Goal: Task Accomplishment & Management: Manage account settings

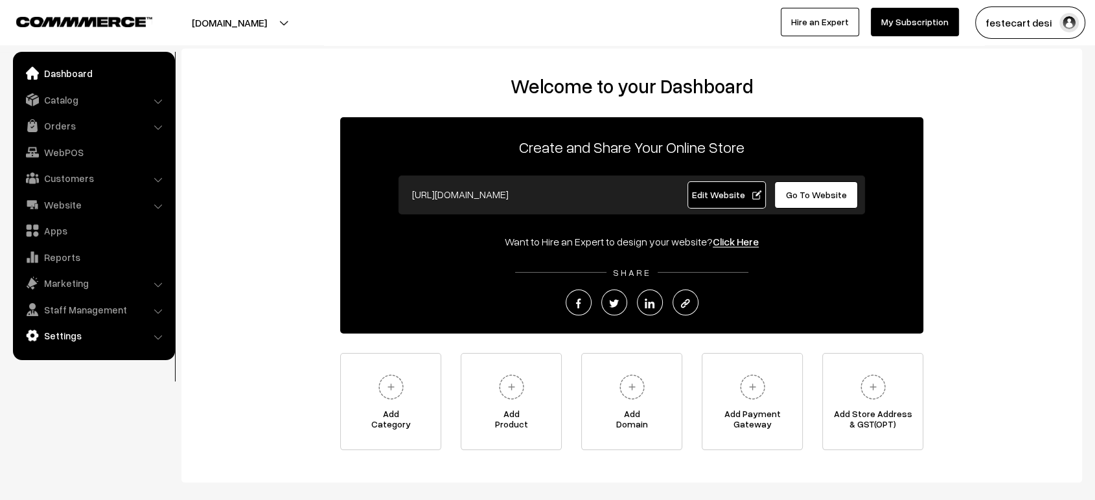
drag, startPoint x: 0, startPoint y: 0, endPoint x: 74, endPoint y: 329, distance: 336.8
click at [74, 329] on link "Settings" at bounding box center [93, 335] width 154 height 23
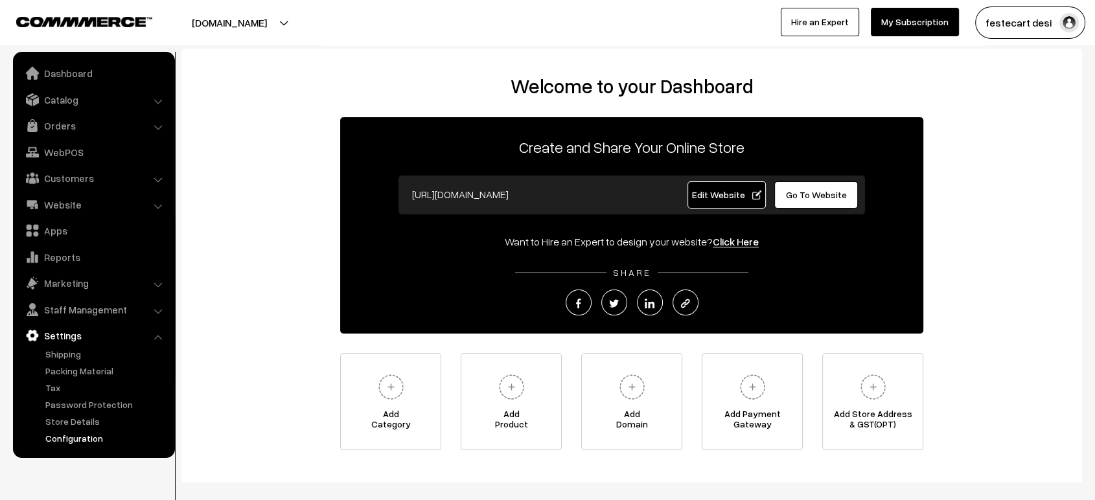
click at [83, 432] on link "Configuration" at bounding box center [106, 439] width 128 height 14
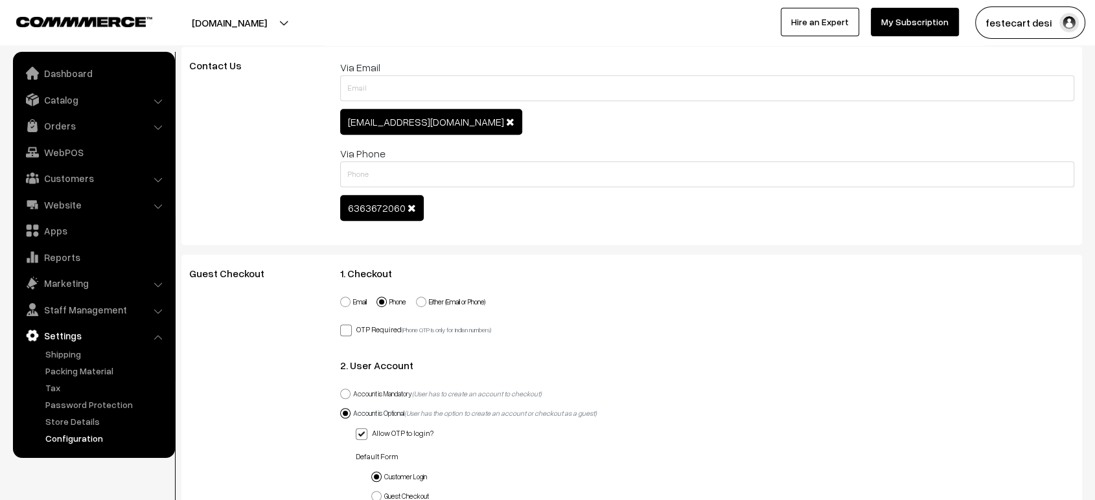
scroll to position [601, 0]
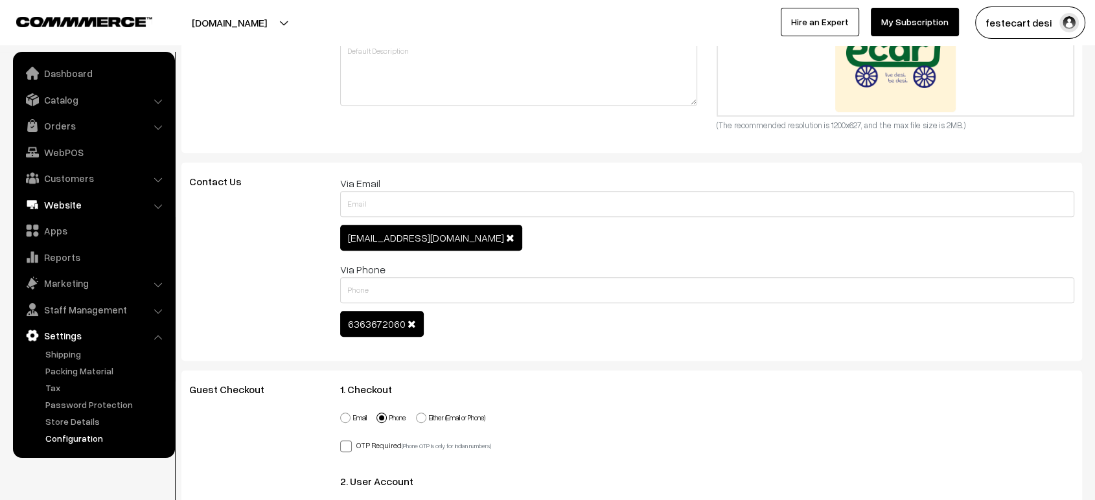
click at [73, 206] on link "Website" at bounding box center [93, 204] width 154 height 23
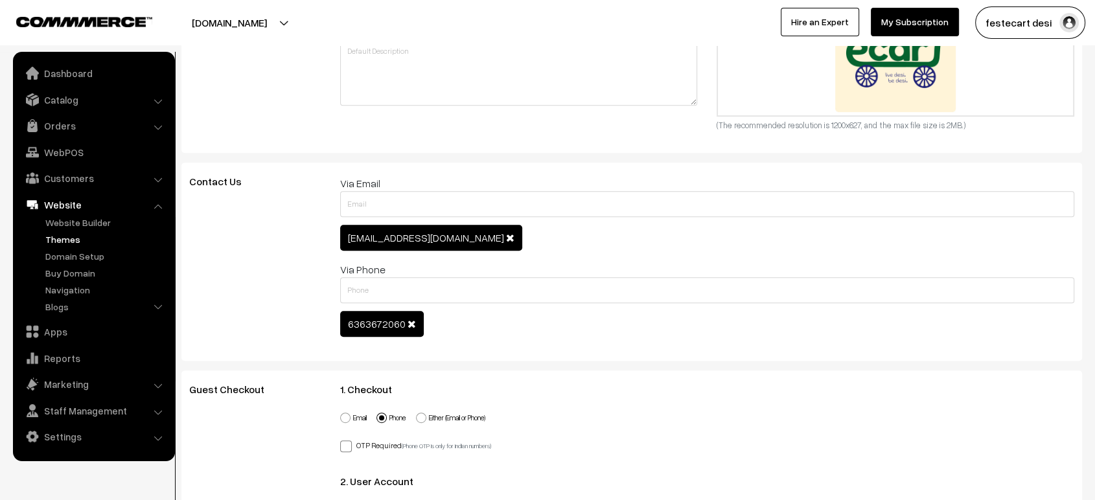
click at [65, 242] on link "Themes" at bounding box center [106, 240] width 128 height 14
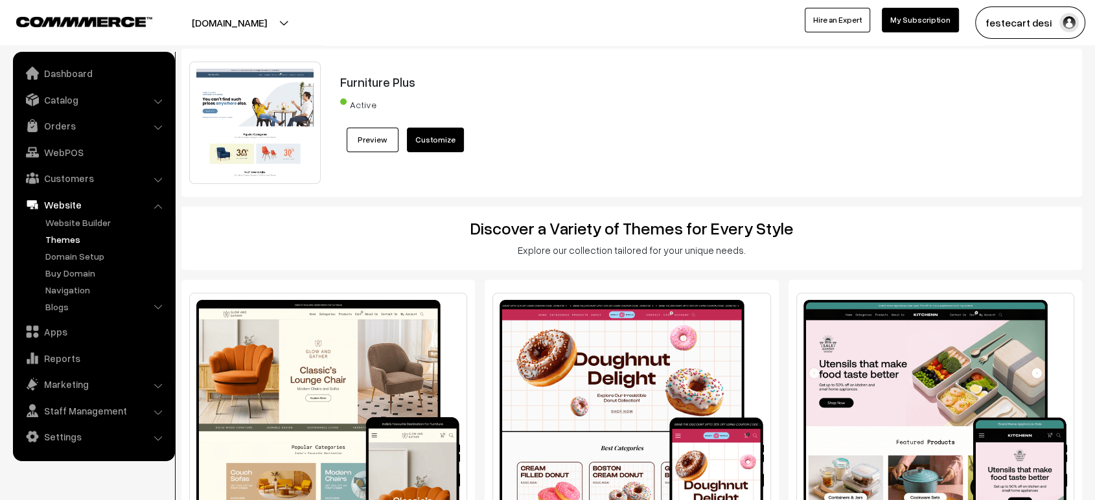
click at [275, 18] on button "[DOMAIN_NAME]" at bounding box center [229, 22] width 166 height 32
click at [245, 69] on link "Go to Website" at bounding box center [239, 63] width 104 height 29
click at [74, 102] on link "Catalog" at bounding box center [93, 99] width 154 height 23
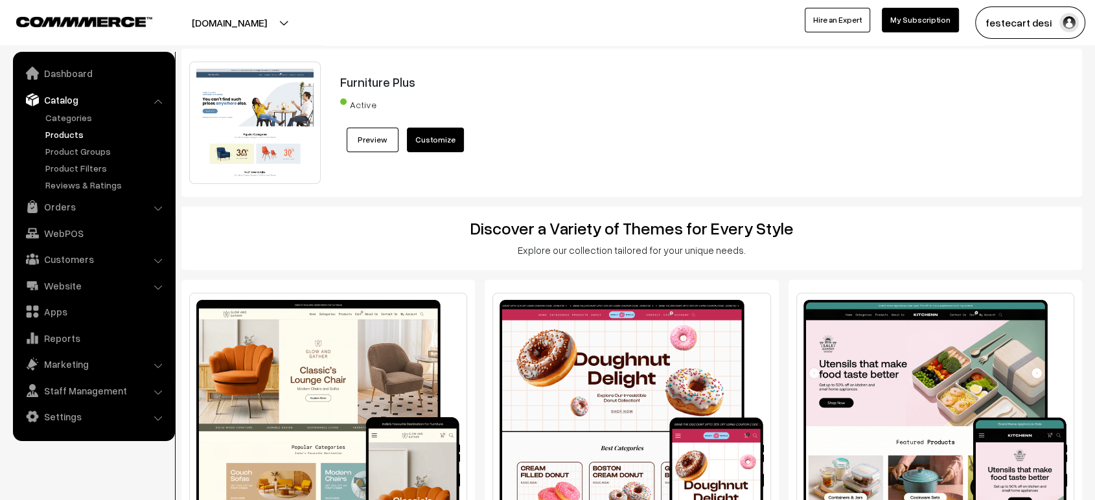
click at [74, 133] on link "Products" at bounding box center [106, 135] width 128 height 14
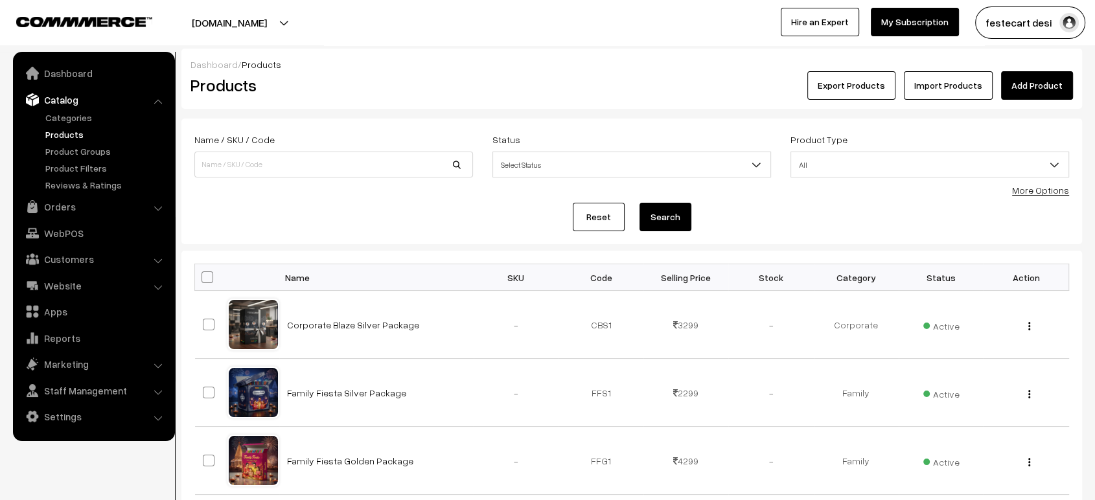
click at [848, 87] on button "Export Products" at bounding box center [852, 85] width 88 height 29
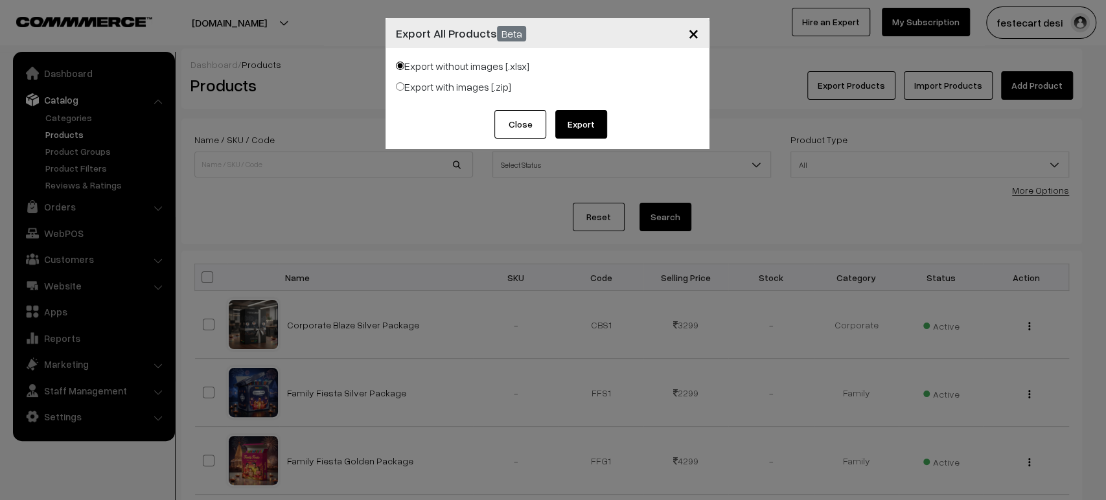
click at [401, 84] on input "Export with images [.zip]" at bounding box center [400, 86] width 8 height 8
radio input "true"
click at [583, 122] on button "Export" at bounding box center [581, 124] width 52 height 29
click at [700, 40] on button "×" at bounding box center [694, 33] width 32 height 40
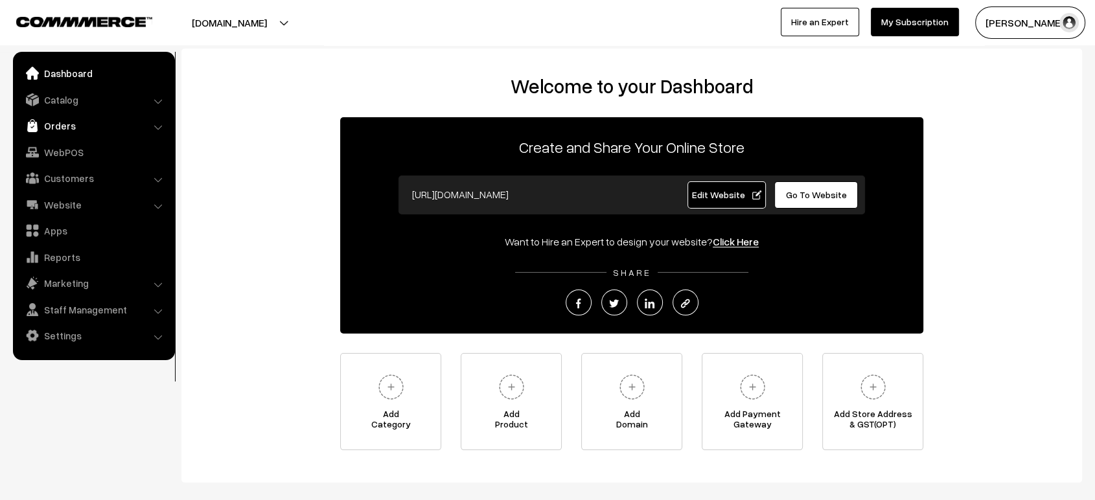
click at [56, 128] on link "Orders" at bounding box center [93, 125] width 154 height 23
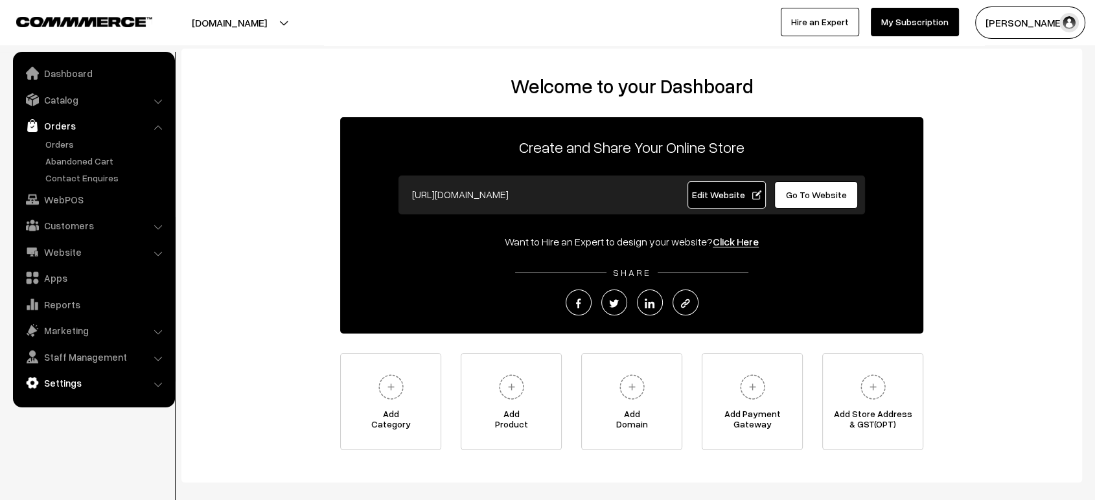
click at [67, 377] on link "Settings" at bounding box center [93, 382] width 154 height 23
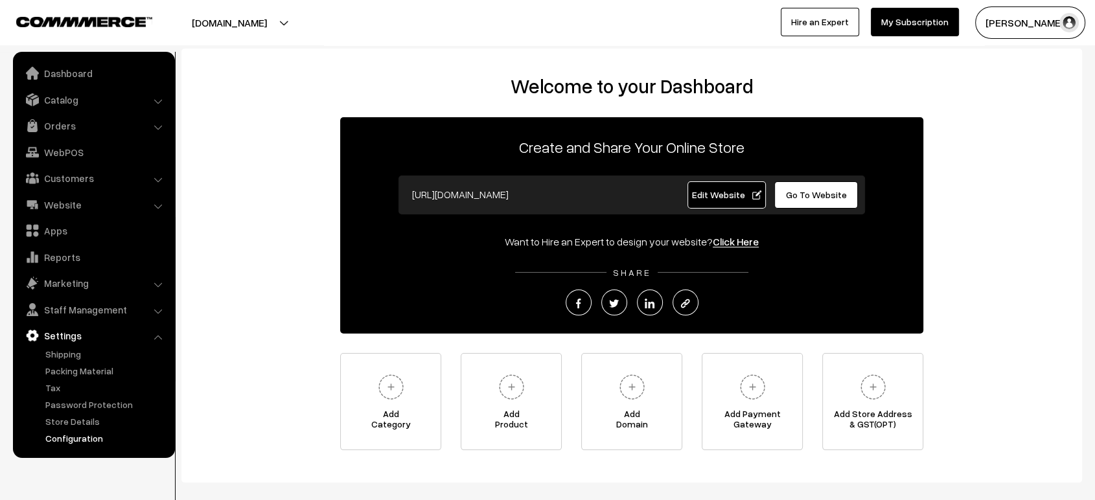
click at [75, 434] on link "Configuration" at bounding box center [106, 439] width 128 height 14
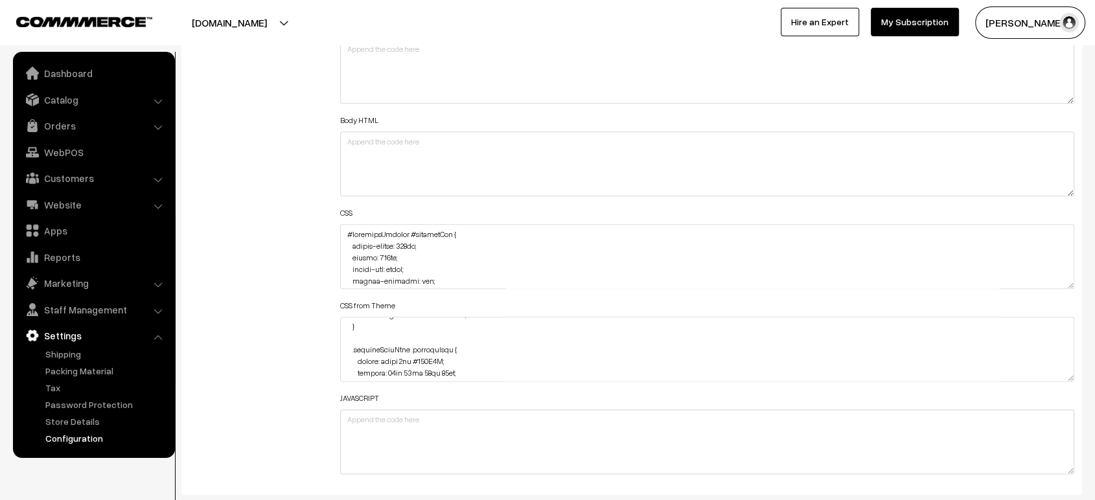
scroll to position [4958, 0]
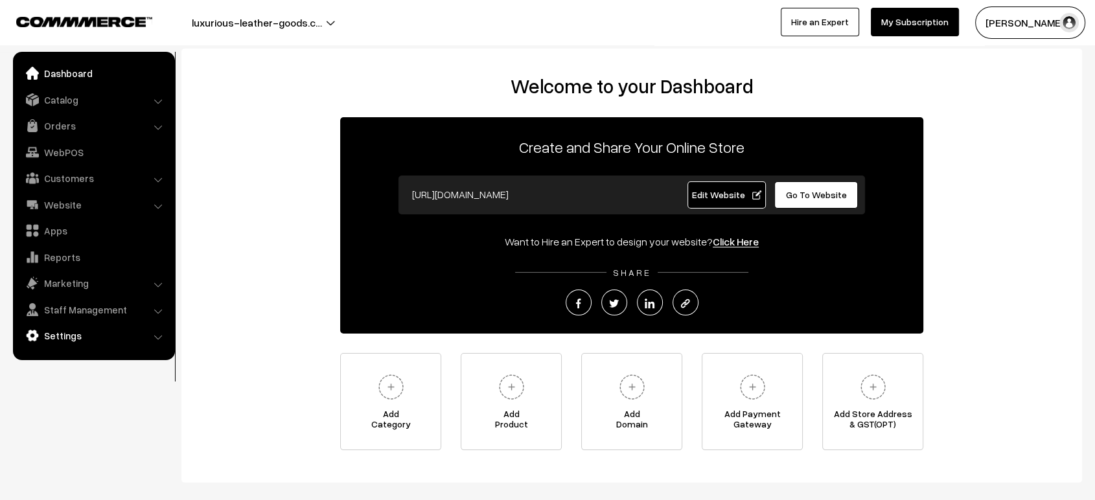
click at [64, 336] on link "Settings" at bounding box center [93, 335] width 154 height 23
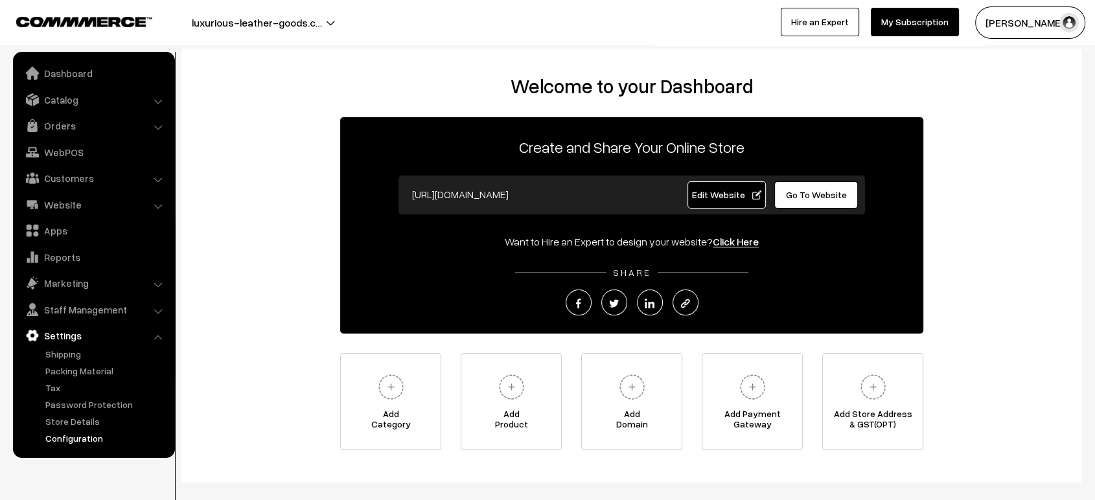
click at [76, 436] on link "Configuration" at bounding box center [106, 439] width 128 height 14
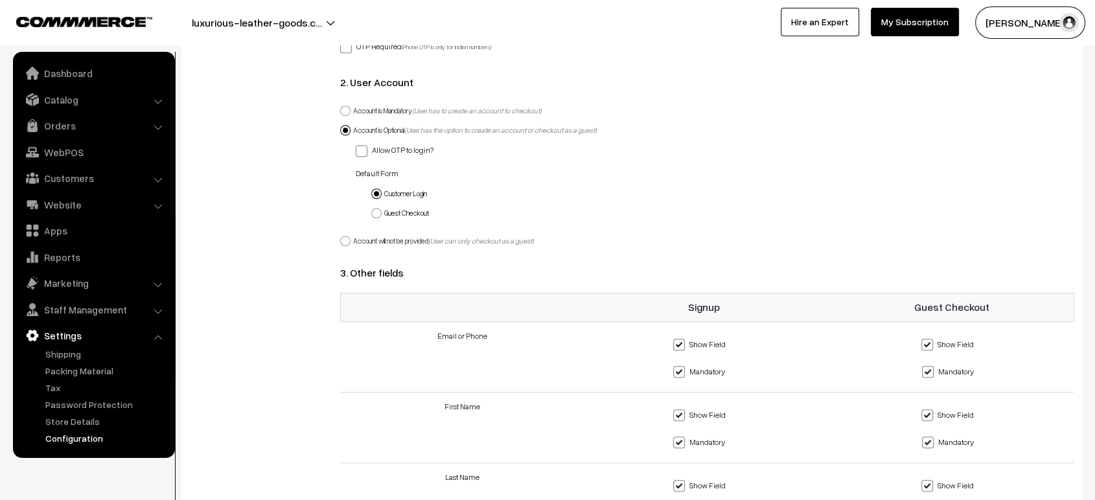
scroll to position [981, 0]
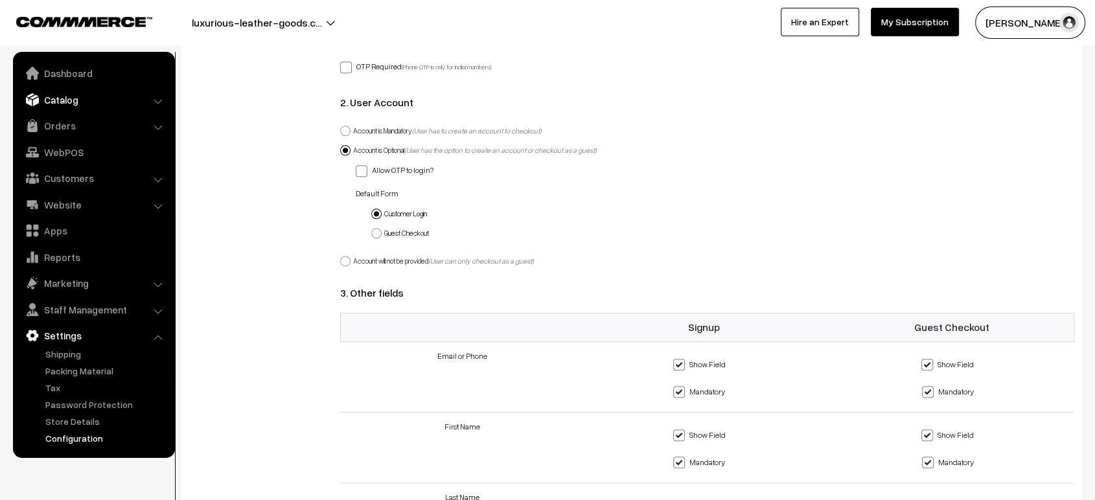
click at [59, 89] on link "Catalog" at bounding box center [93, 99] width 154 height 23
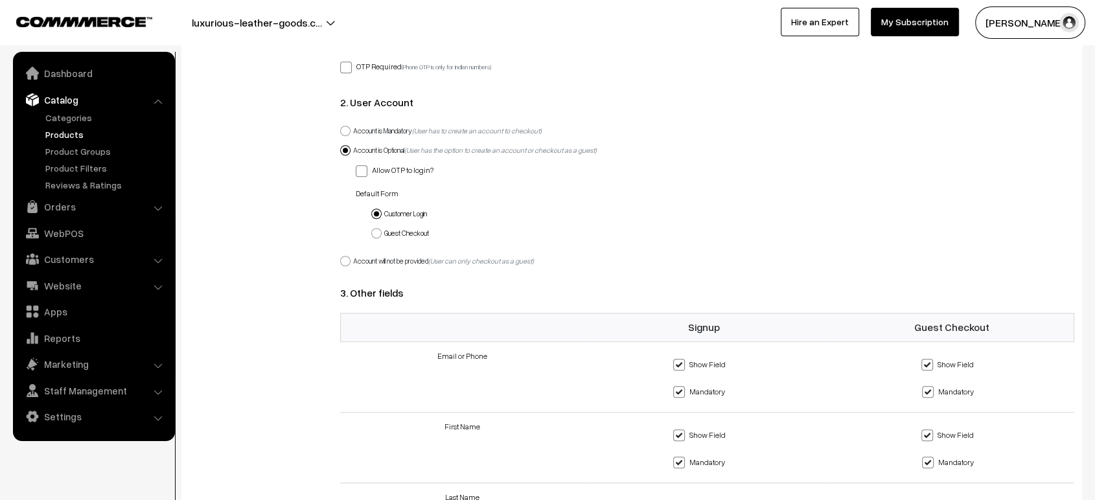
click at [54, 137] on link "Products" at bounding box center [106, 135] width 128 height 14
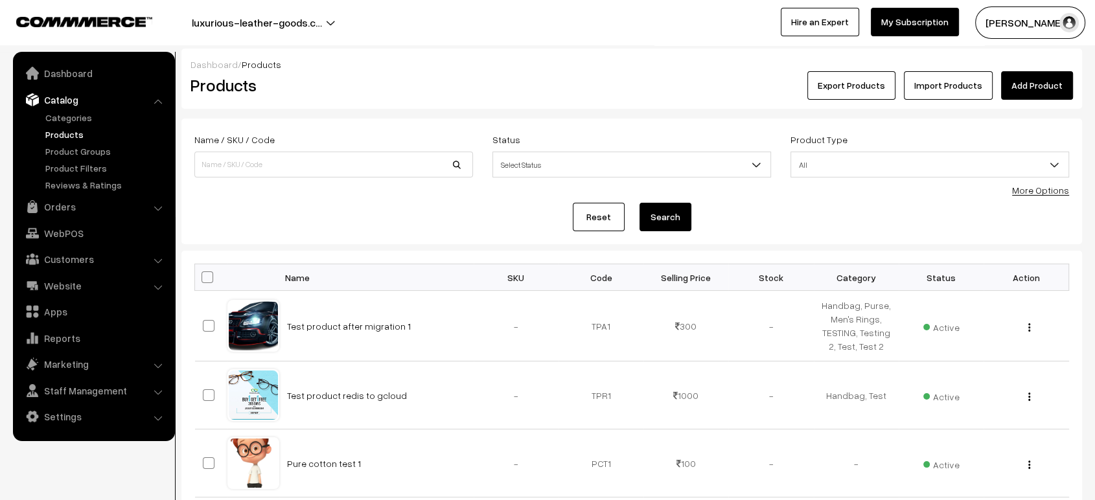
scroll to position [14, 0]
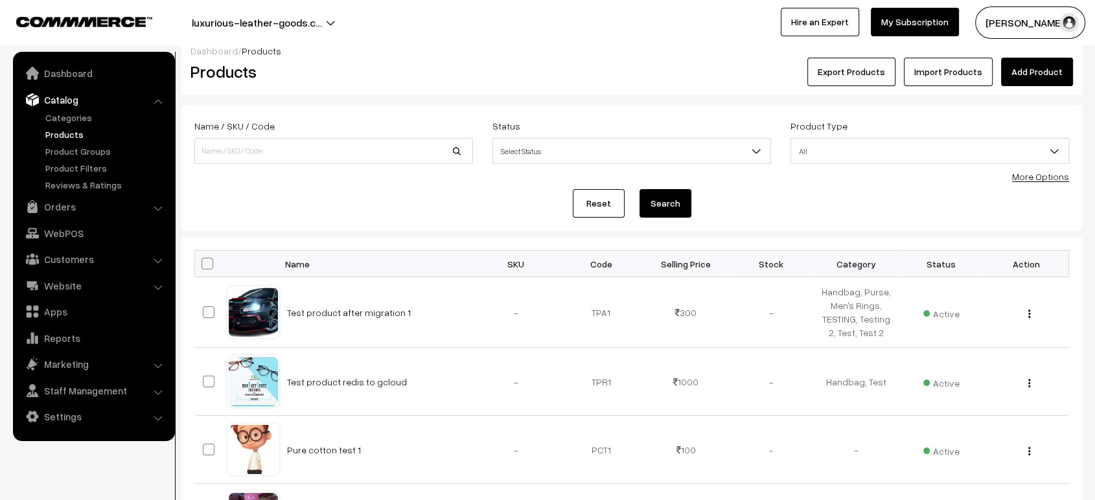
click at [209, 258] on span at bounding box center [208, 264] width 12 height 12
click at [203, 259] on input "checkbox" at bounding box center [199, 263] width 8 height 8
checkbox input "true"
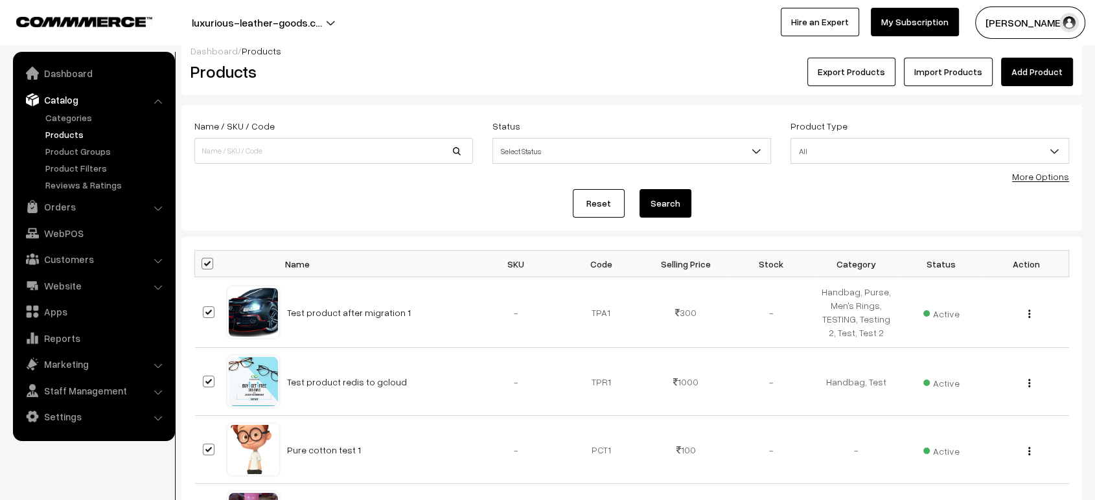
checkbox input "true"
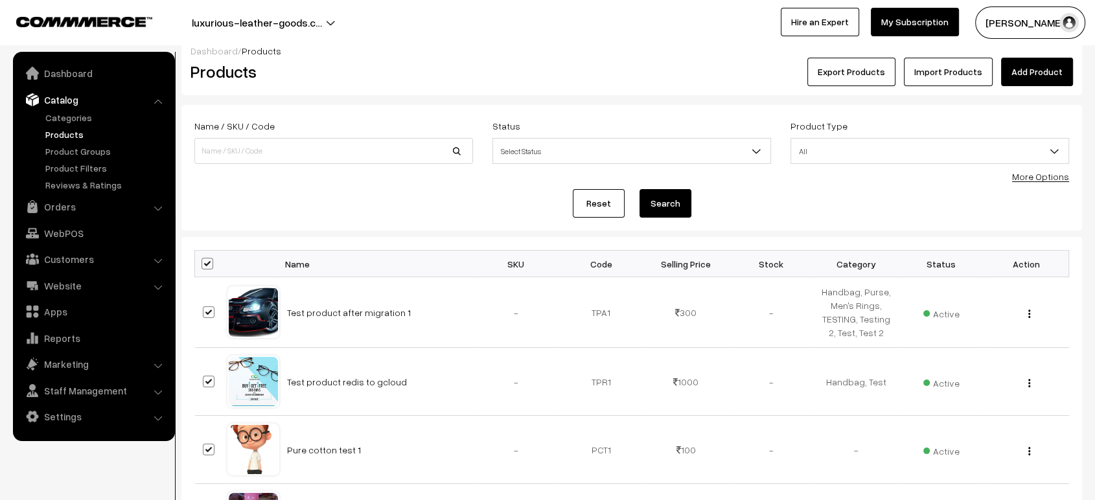
checkbox input "true"
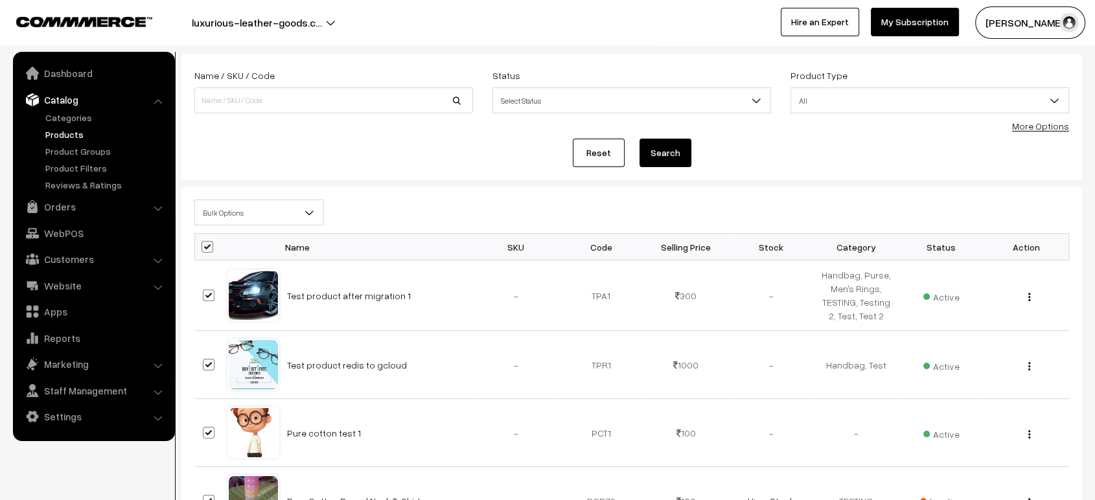
scroll to position [65, 0]
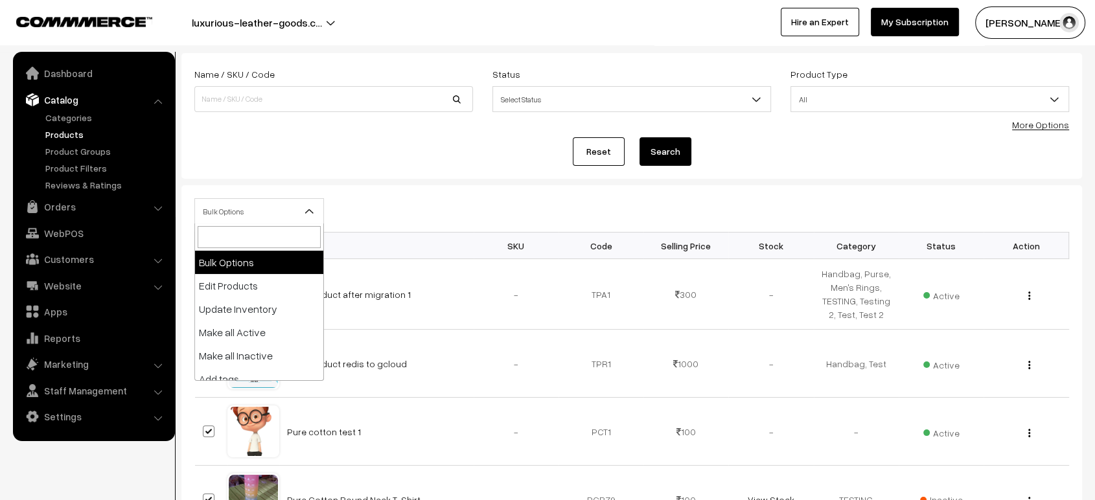
click at [312, 199] on span at bounding box center [314, 215] width 13 height 32
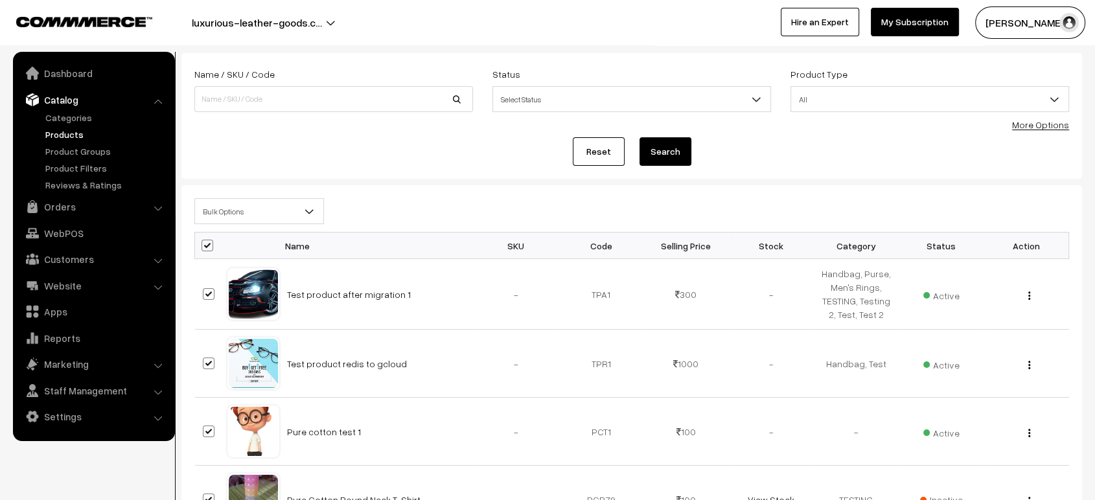
click at [364, 210] on div "Bulk Options Edit Products Update Inventory Make all Active Make all Inactive A…" at bounding box center [632, 215] width 894 height 34
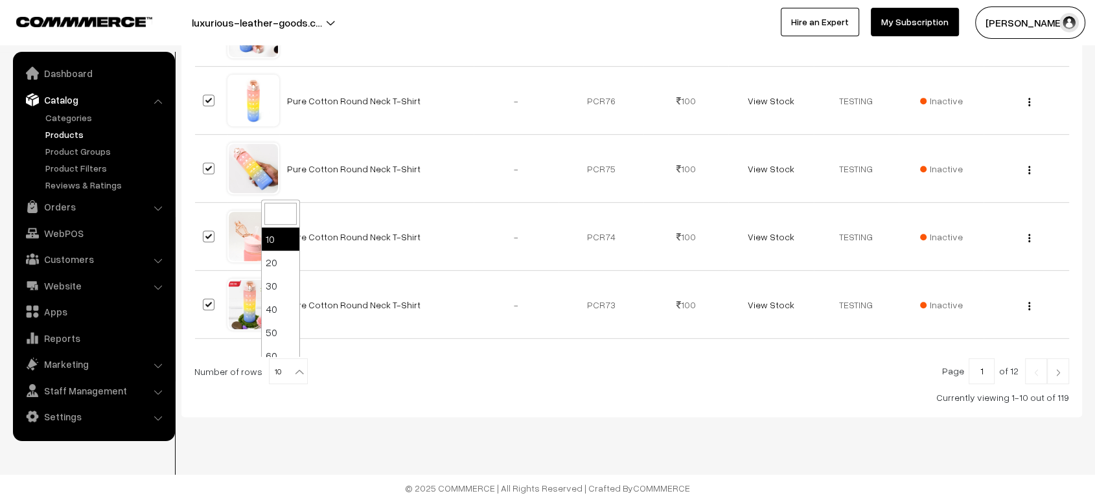
click at [293, 372] on b at bounding box center [299, 372] width 13 height 13
select select "100"
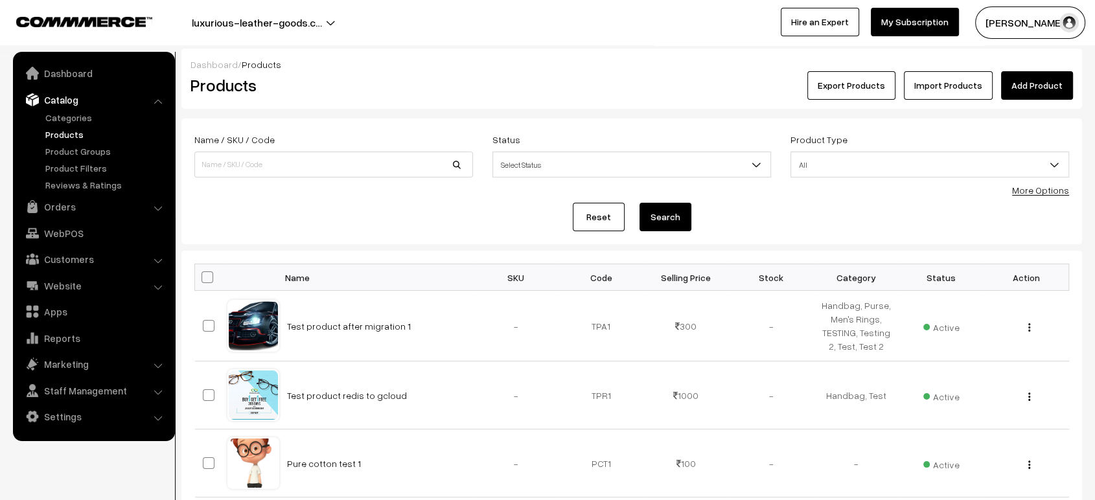
click at [207, 276] on span at bounding box center [208, 278] width 12 height 12
click at [203, 276] on input "checkbox" at bounding box center [199, 277] width 8 height 8
checkbox input "true"
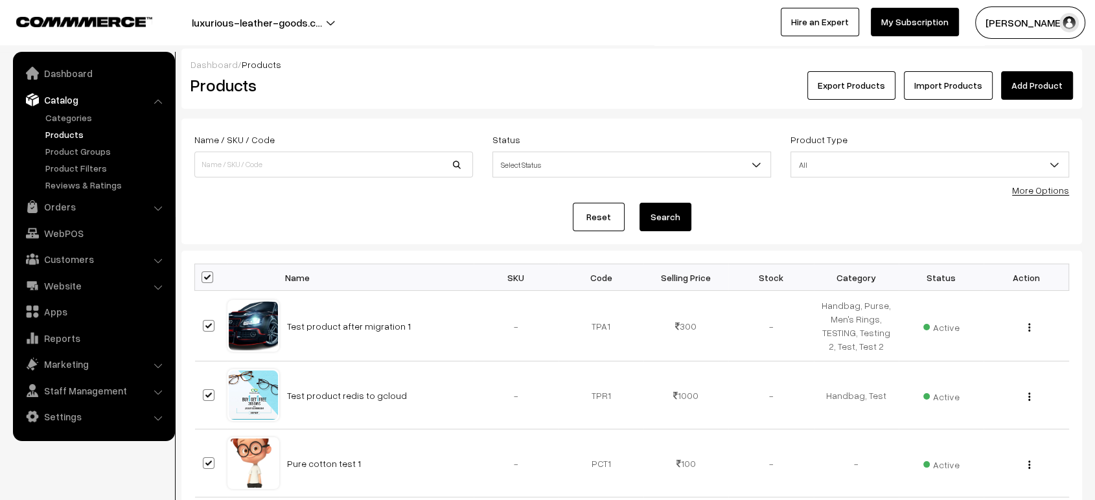
checkbox input "true"
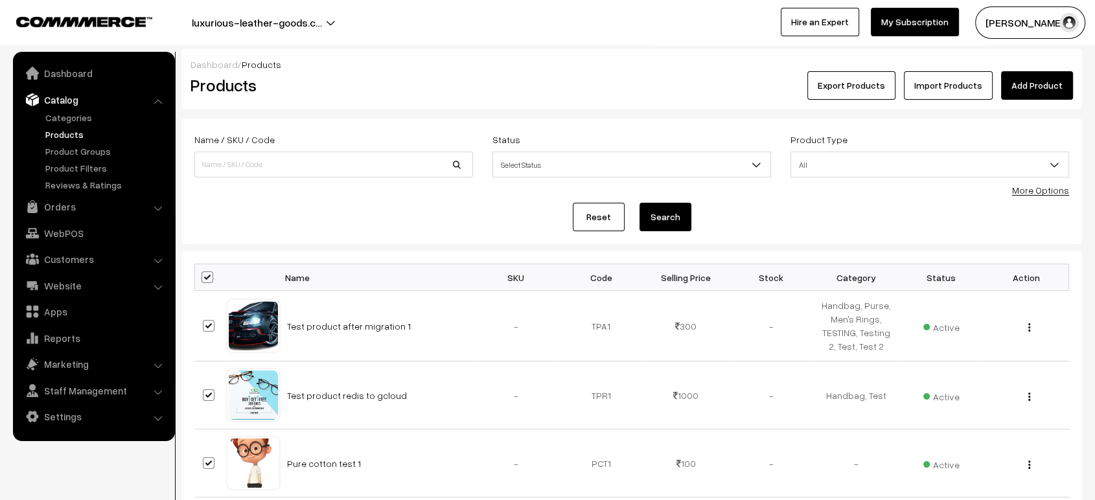
checkbox input "true"
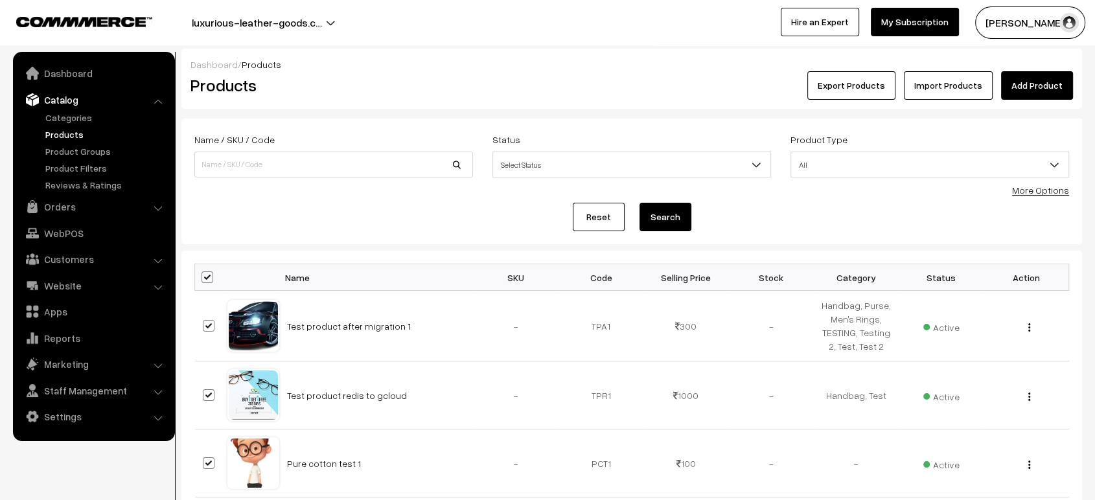
checkbox input "true"
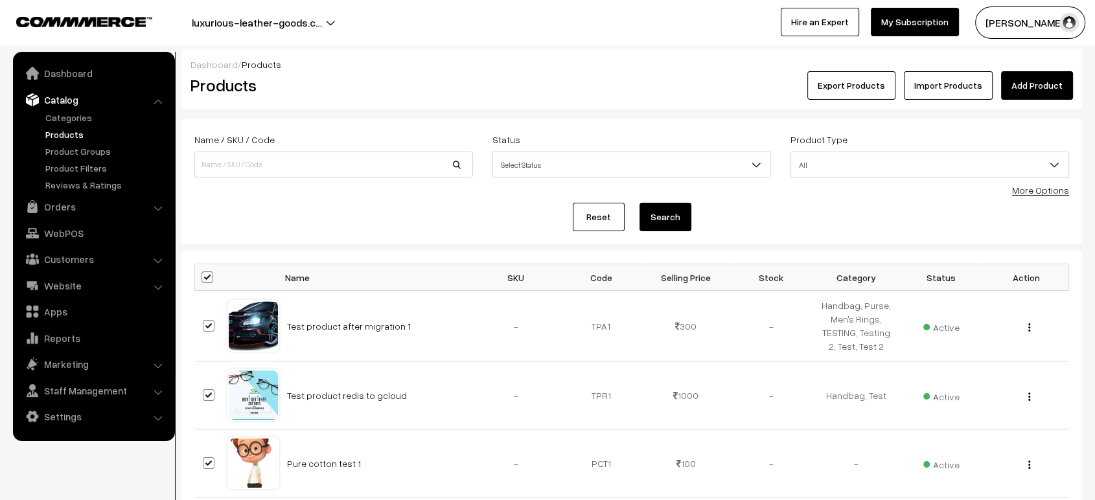
checkbox input "true"
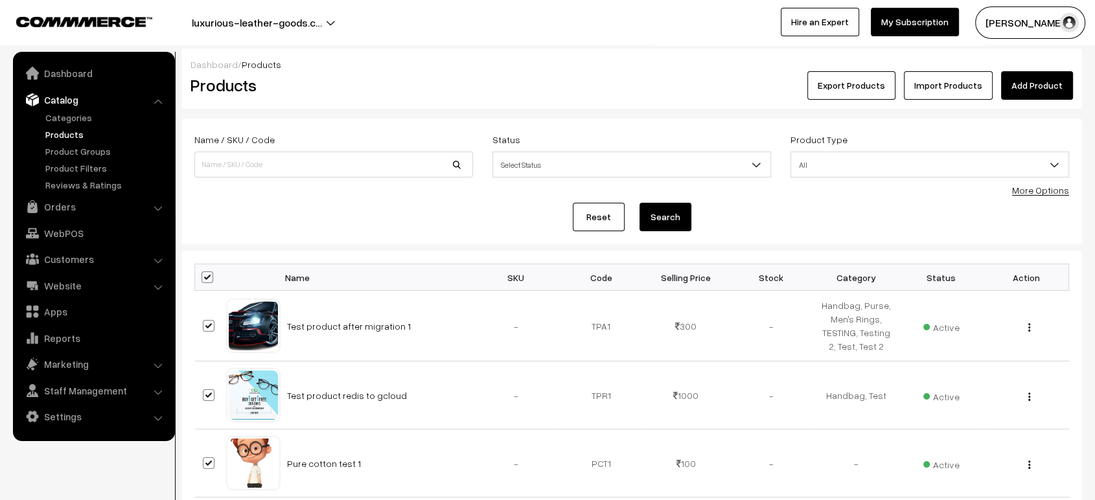
checkbox input "true"
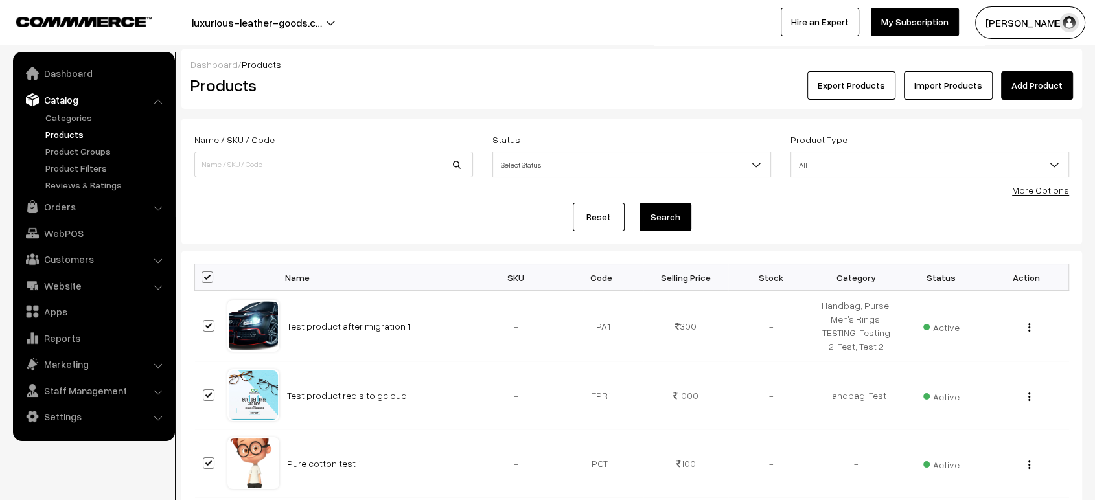
checkbox input "true"
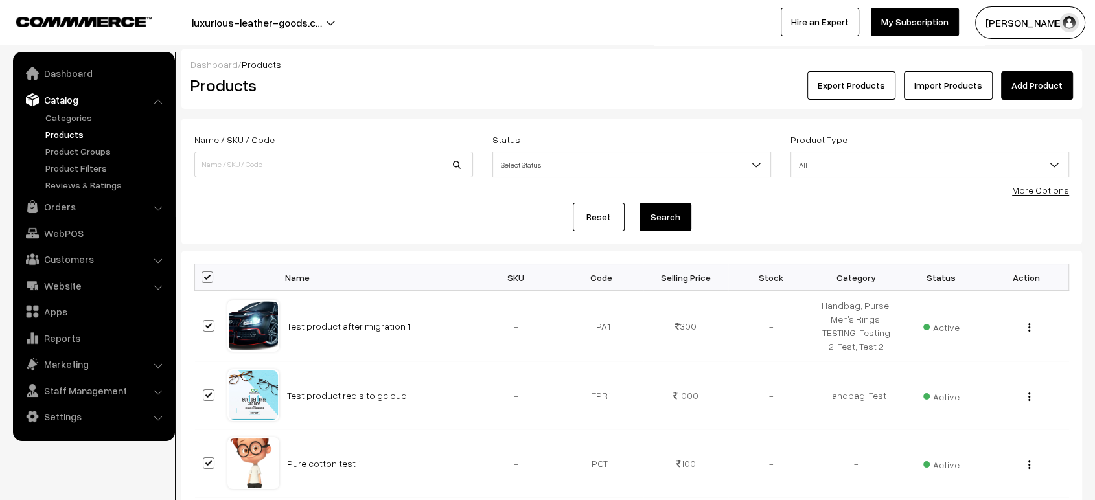
checkbox input "true"
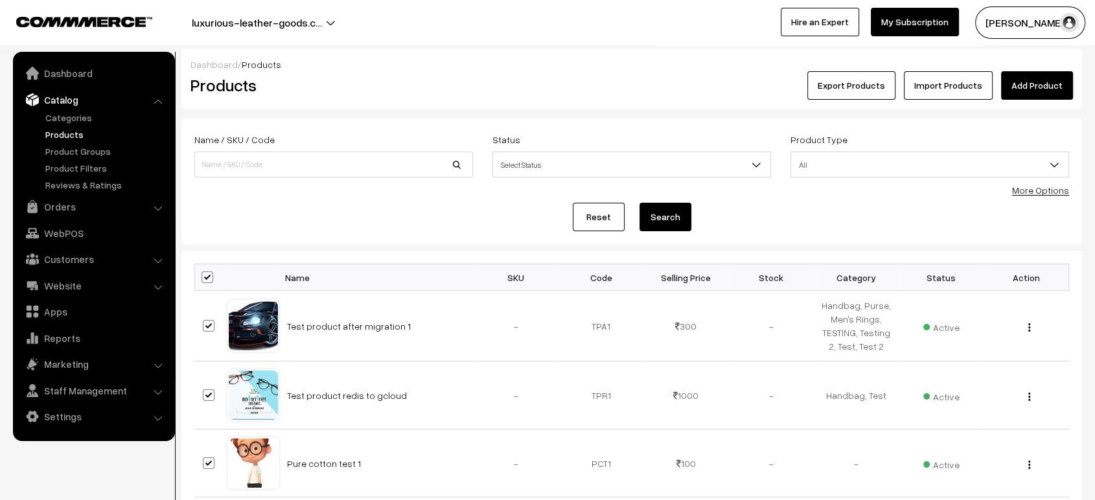
checkbox input "true"
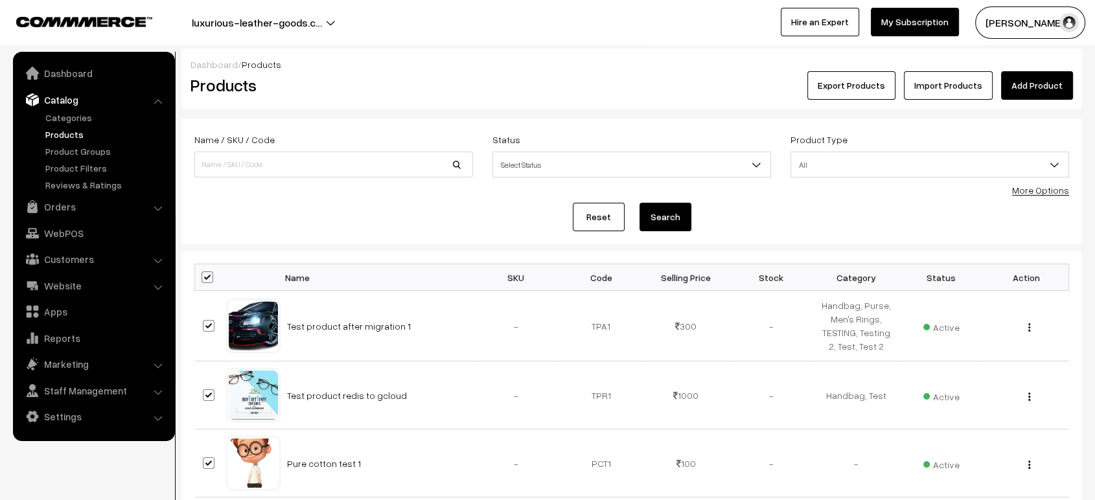
checkbox input "true"
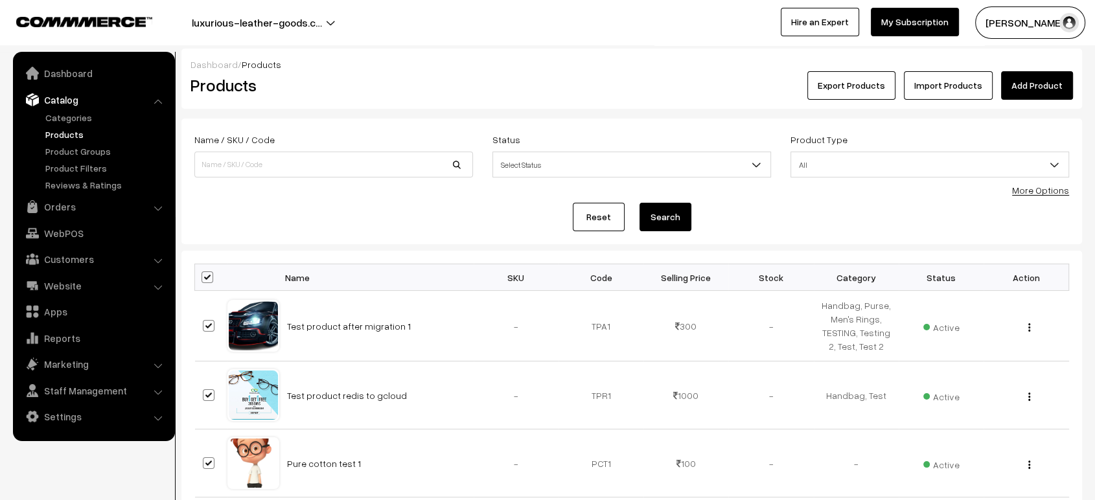
checkbox input "true"
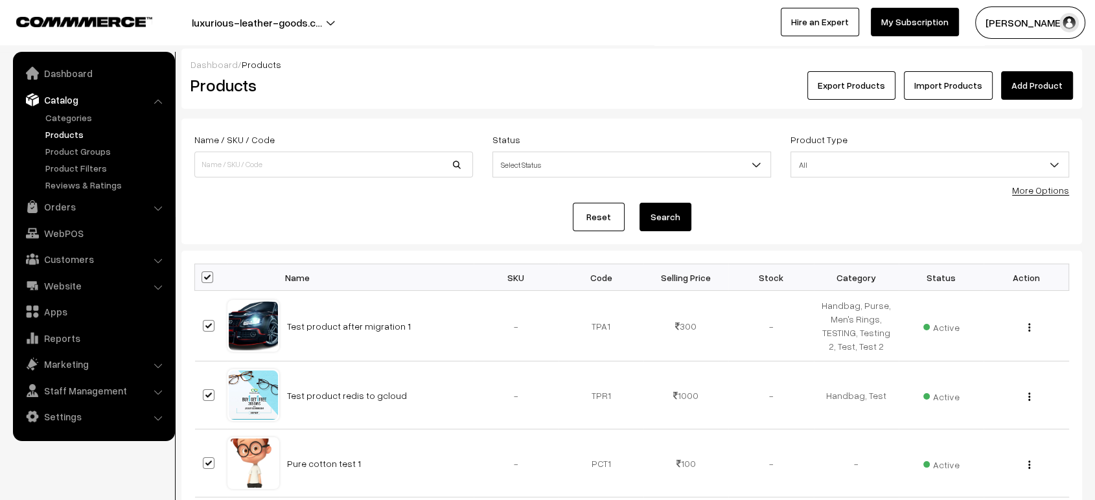
checkbox input "true"
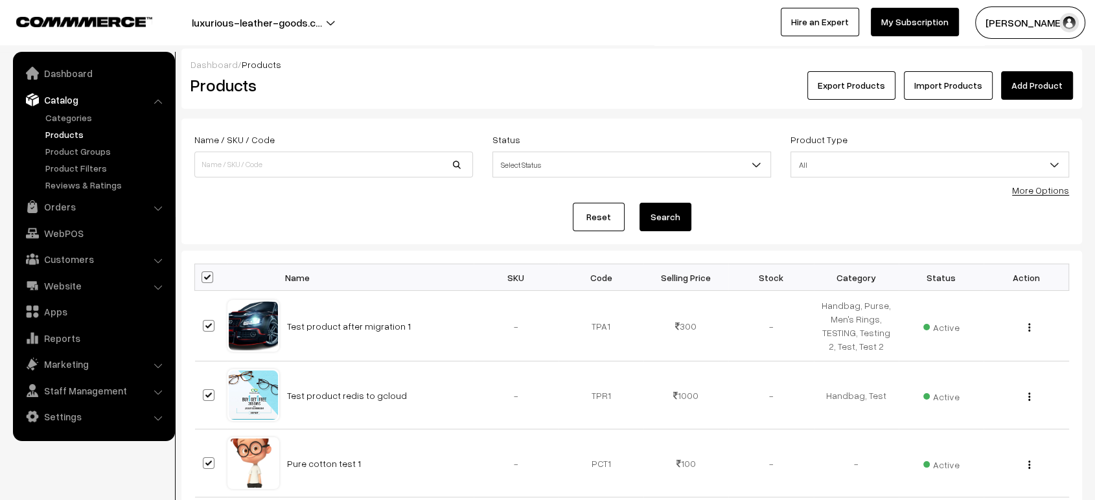
checkbox input "true"
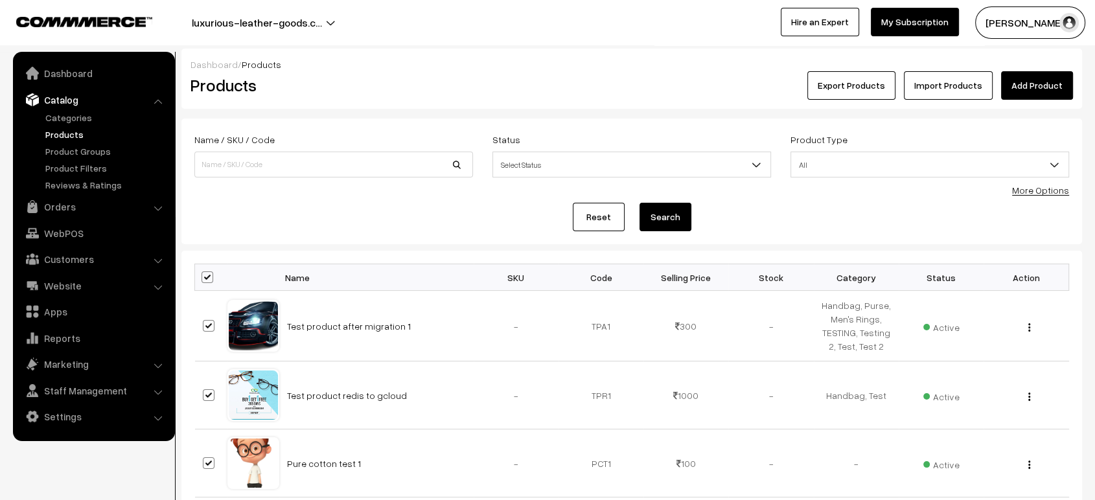
checkbox input "true"
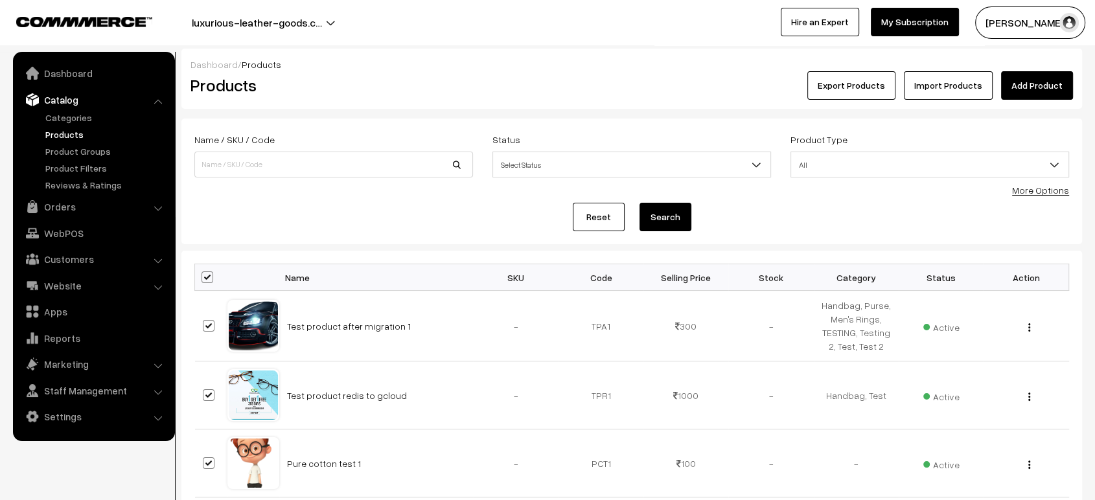
checkbox input "true"
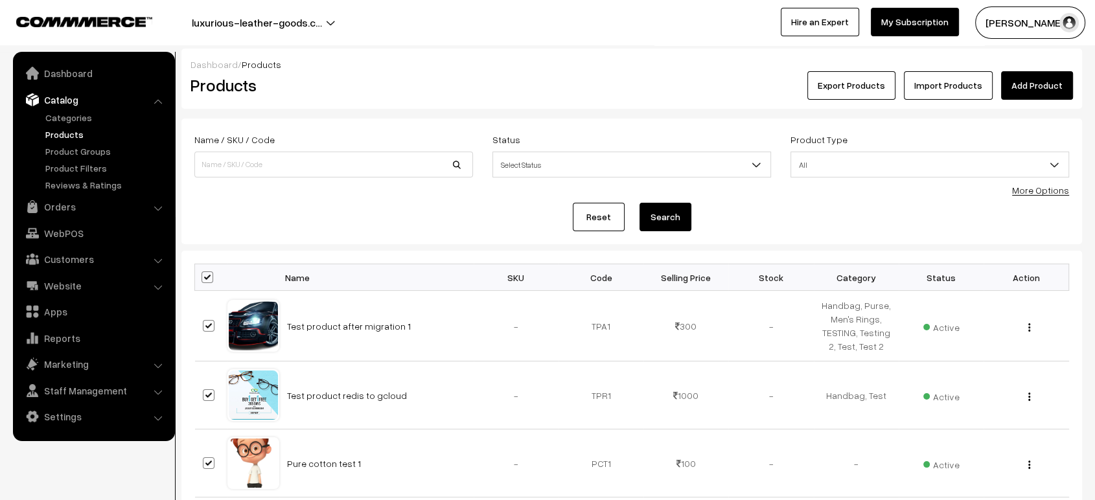
checkbox input "true"
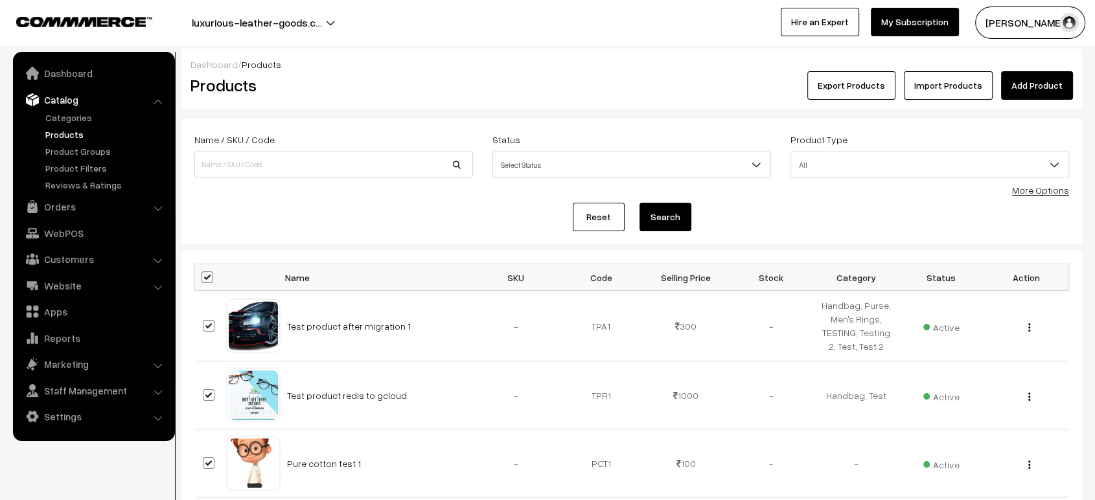
checkbox input "true"
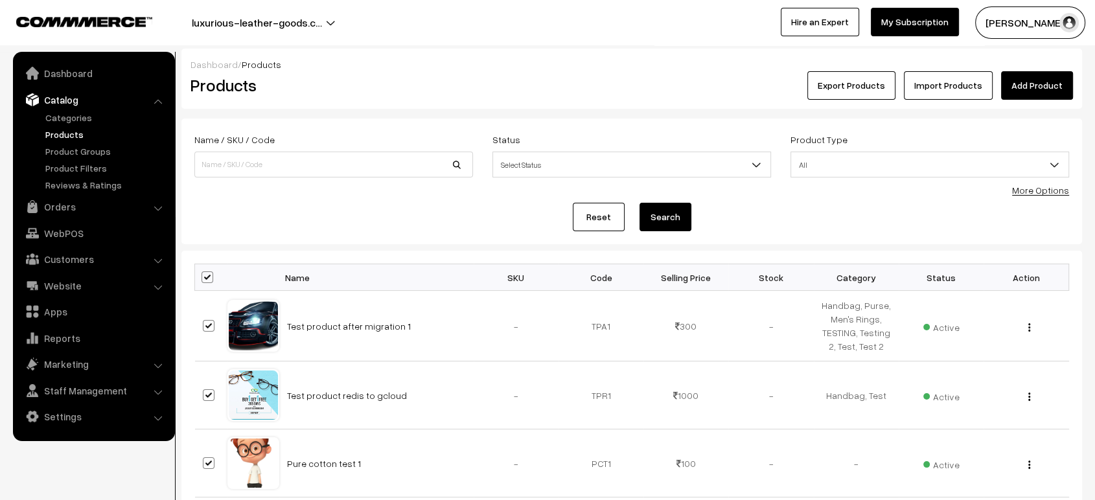
checkbox input "true"
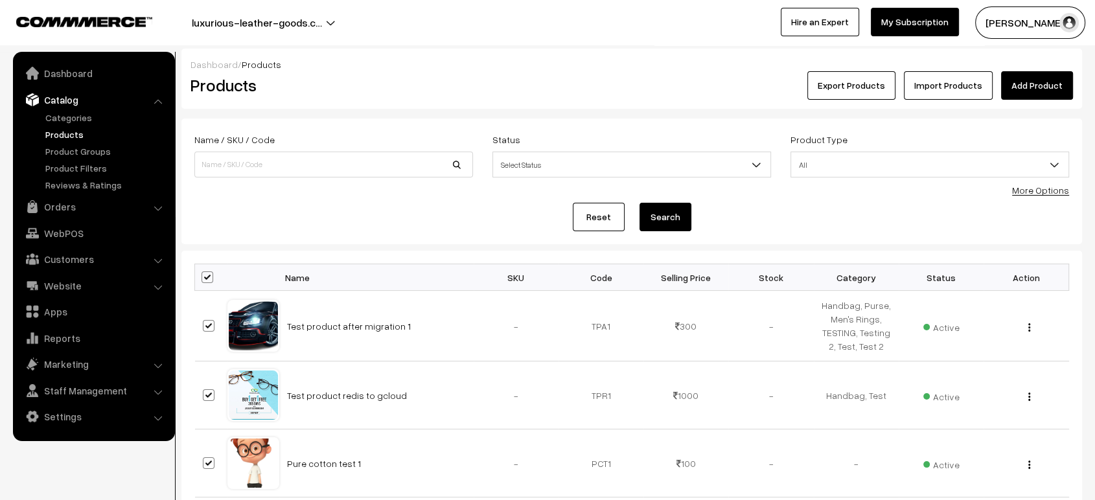
checkbox input "true"
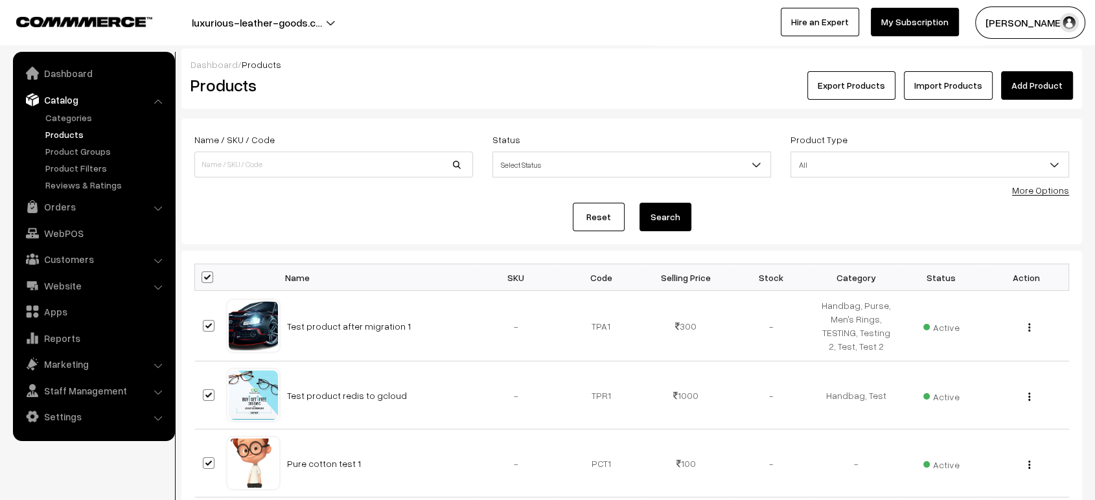
checkbox input "true"
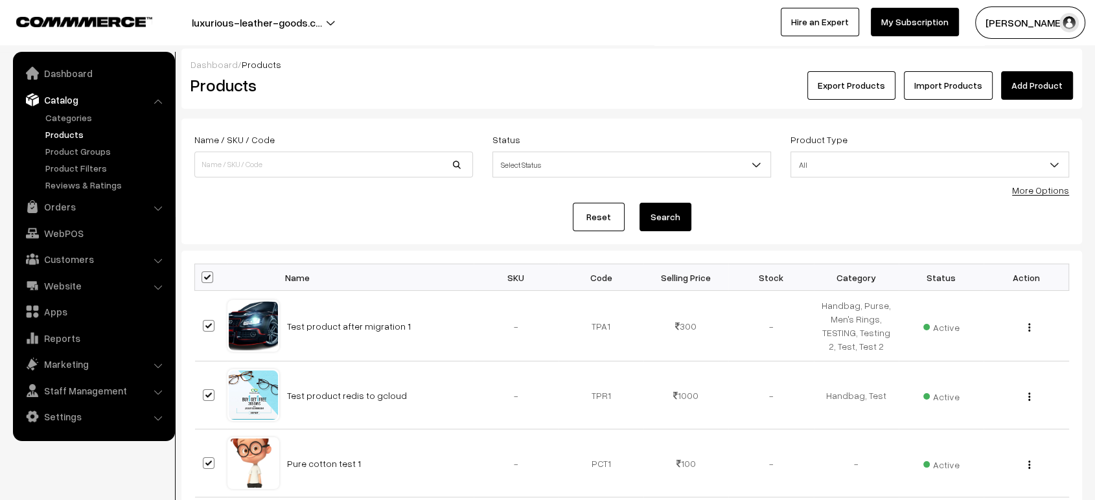
checkbox input "true"
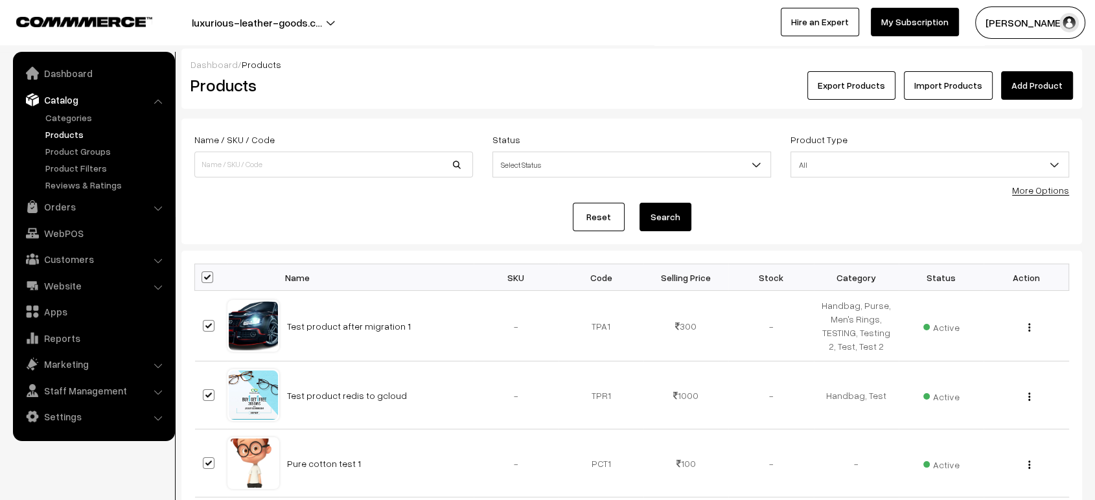
checkbox input "true"
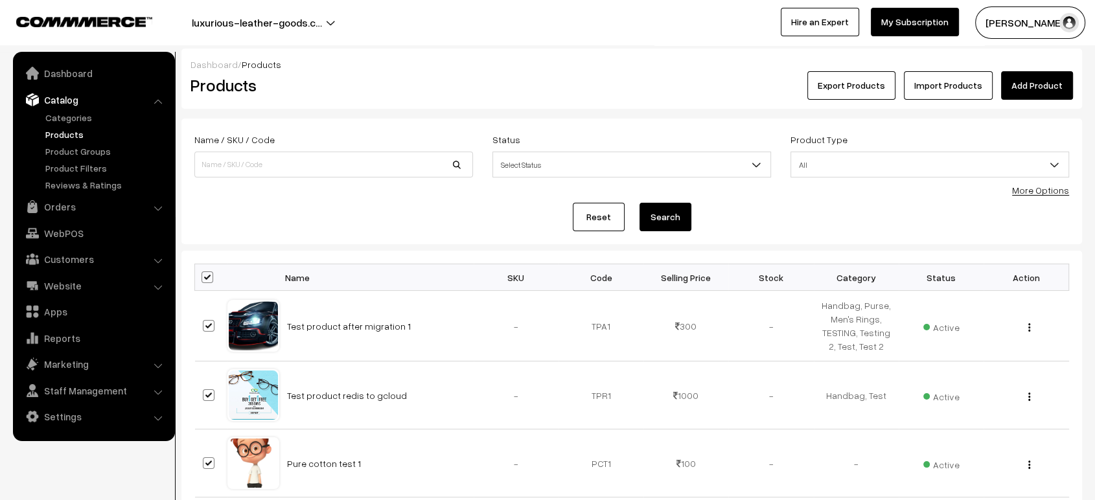
checkbox input "true"
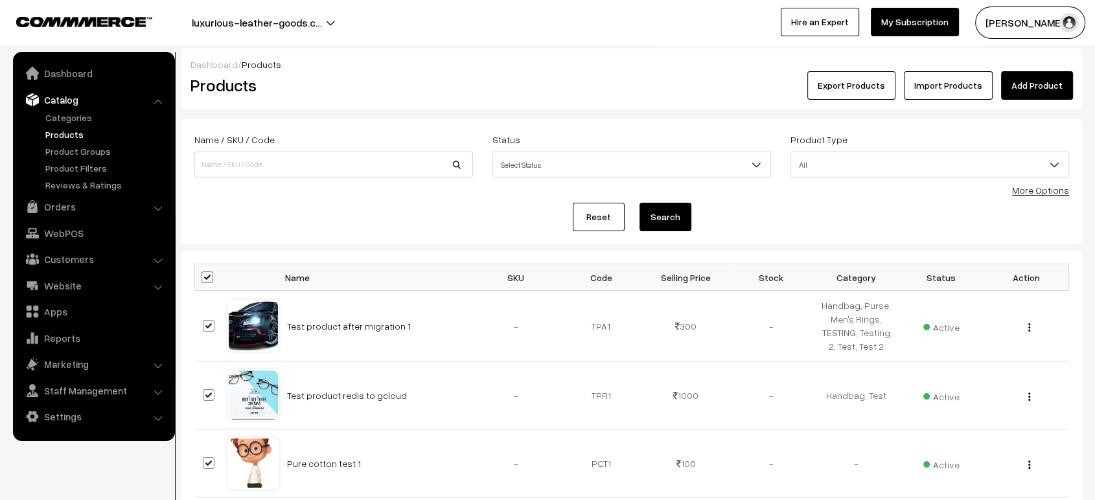
checkbox input "true"
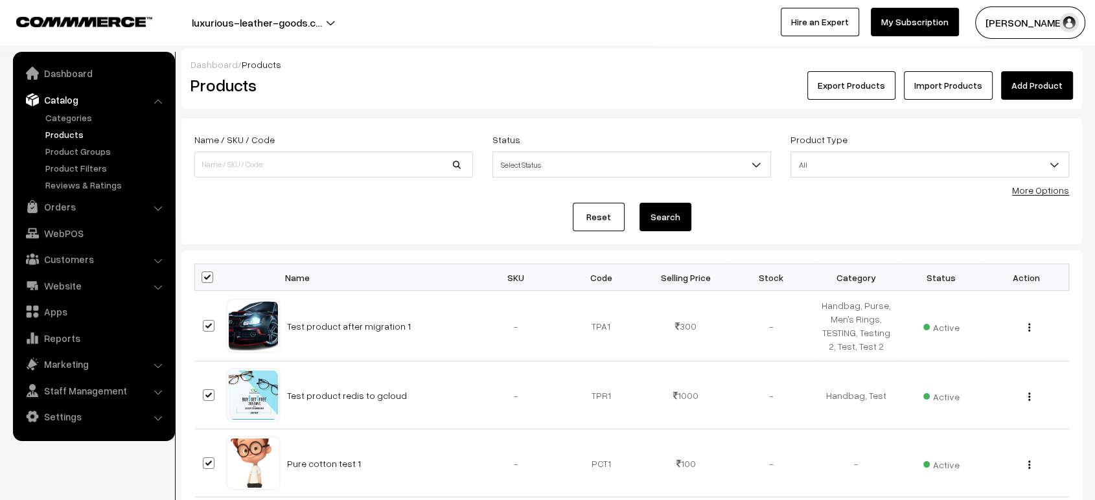
checkbox input "true"
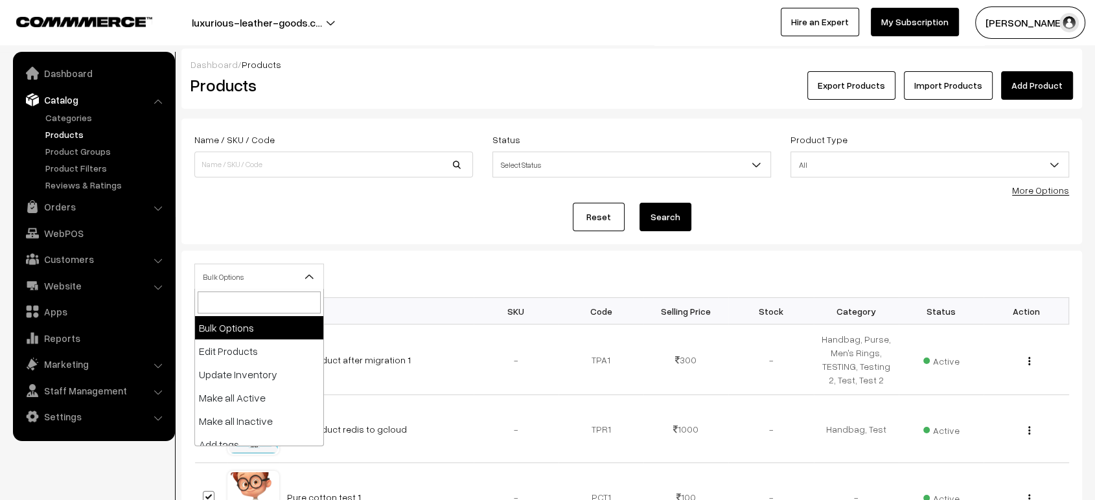
click at [288, 281] on span "Bulk Options" at bounding box center [259, 277] width 128 height 23
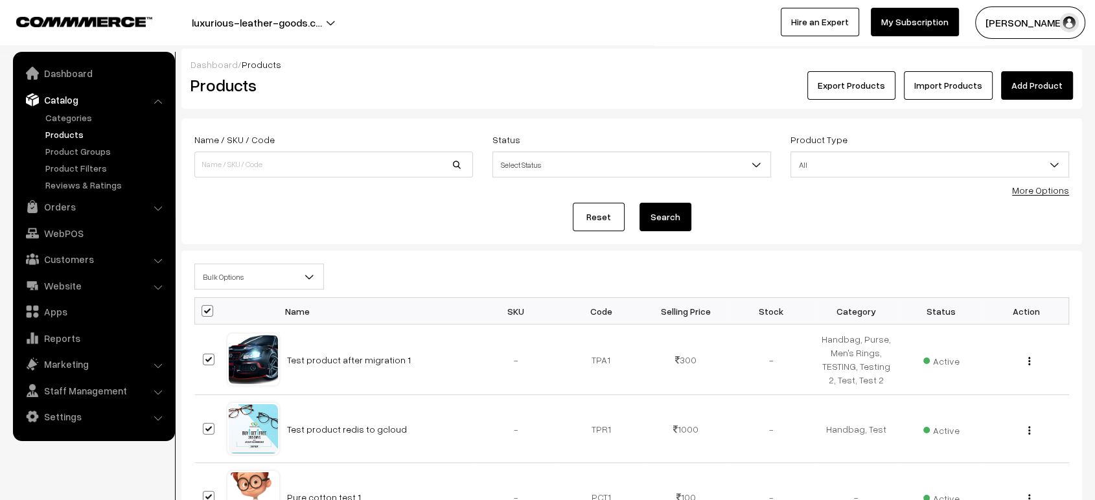
click at [270, 199] on form "Name / SKU / Code Status Select Status Active Inactive Select Status Product Ty…" at bounding box center [631, 182] width 901 height 126
click at [88, 75] on link "Dashboard" at bounding box center [93, 73] width 154 height 23
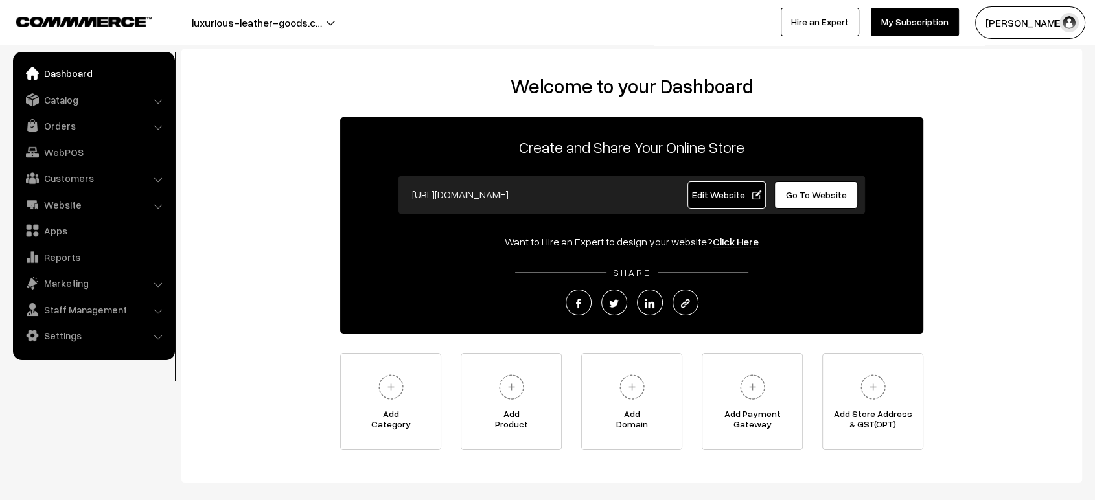
click at [817, 189] on span "Go To Website" at bounding box center [816, 194] width 61 height 11
click at [717, 198] on span "Edit Website" at bounding box center [726, 194] width 69 height 11
click at [704, 195] on span "Edit Website" at bounding box center [726, 194] width 69 height 11
click at [81, 343] on link "Settings" at bounding box center [93, 335] width 154 height 23
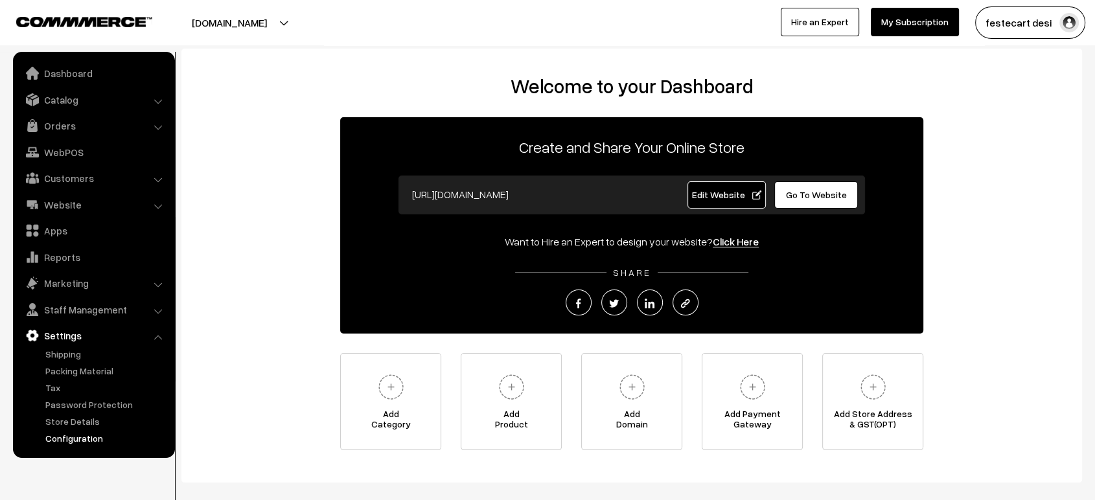
click at [88, 438] on link "Configuration" at bounding box center [106, 439] width 128 height 14
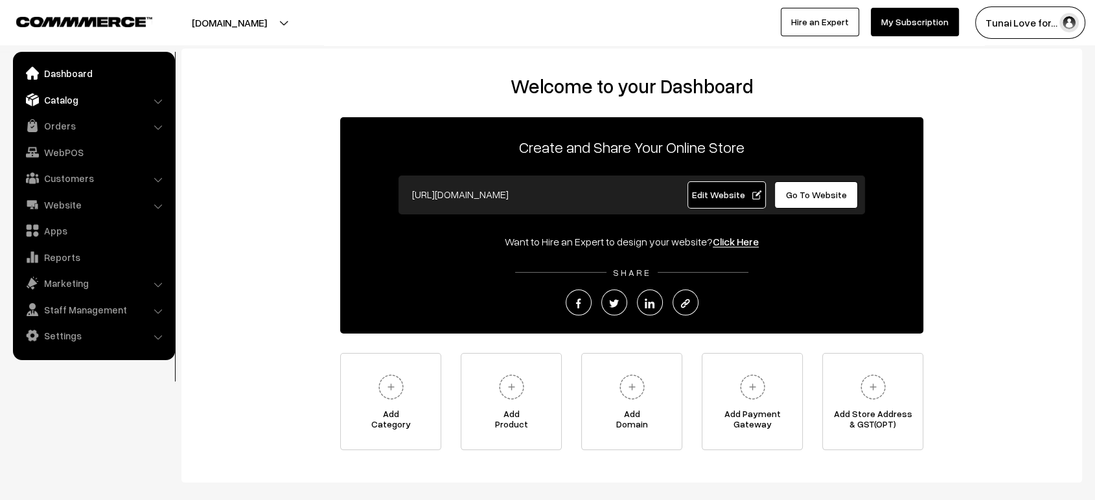
click at [103, 95] on link "Catalog" at bounding box center [93, 99] width 154 height 23
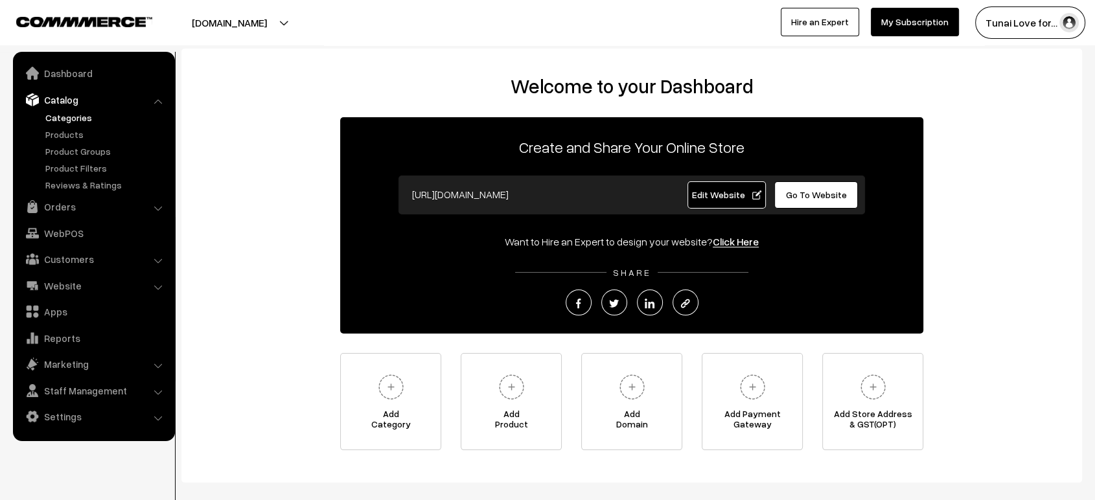
click at [78, 120] on link "Categories" at bounding box center [106, 118] width 128 height 14
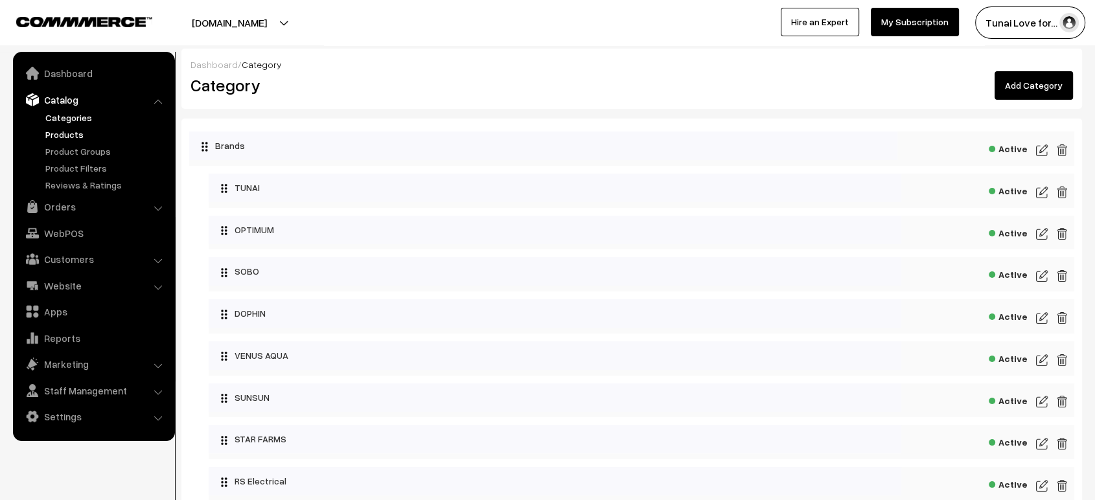
click at [69, 134] on link "Products" at bounding box center [106, 135] width 128 height 14
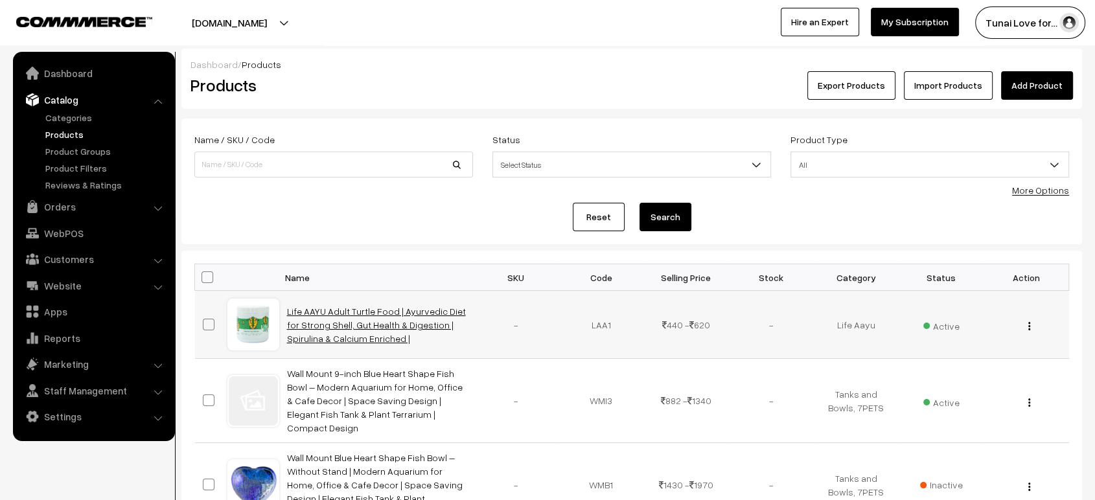
click at [353, 313] on link "Life AAYU Adult Turtle Food | Ayurvedic Diet for Strong Shell, Gut Health & Dig…" at bounding box center [376, 325] width 179 height 38
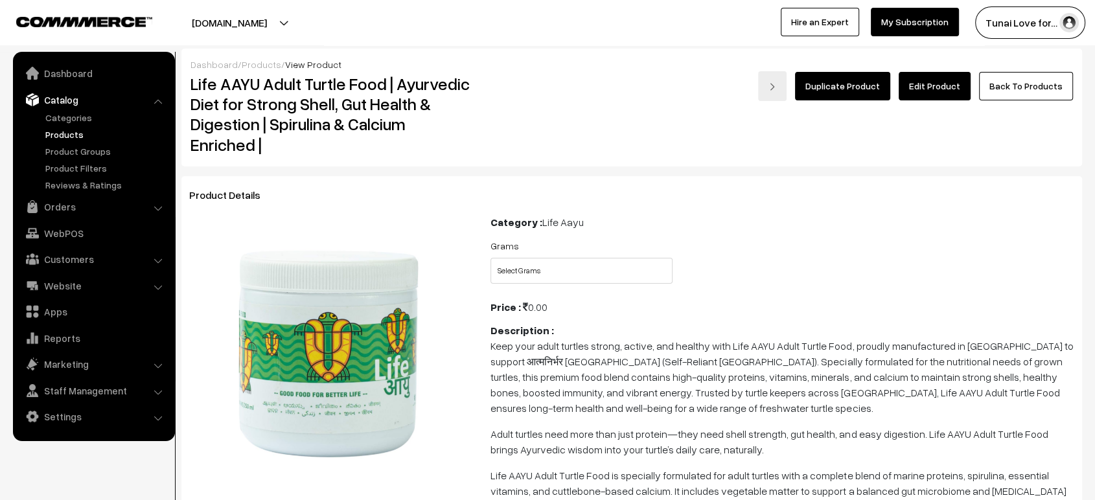
click at [947, 96] on link "Edit Product" at bounding box center [935, 86] width 72 height 29
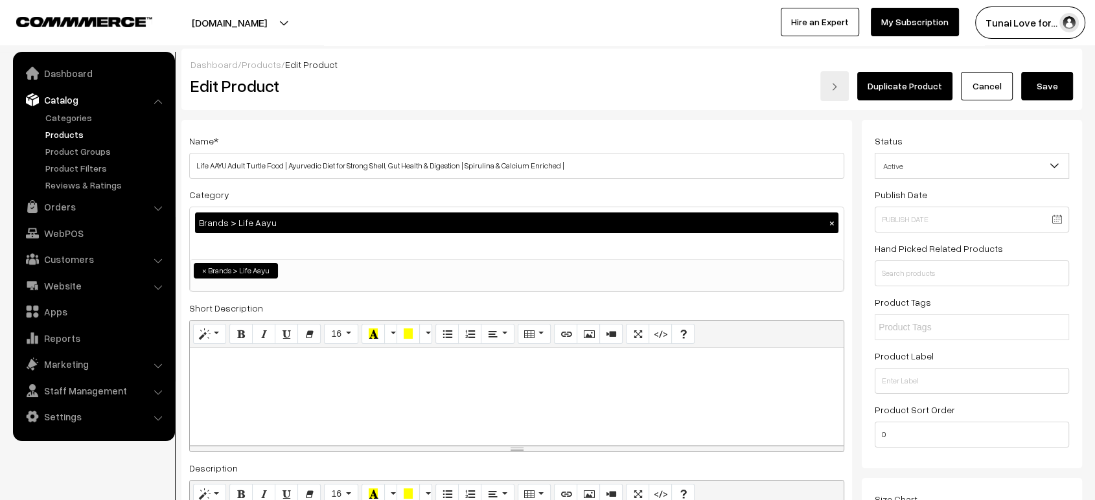
click at [502, 284] on span "× Brands > Life Aayu" at bounding box center [517, 275] width 654 height 32
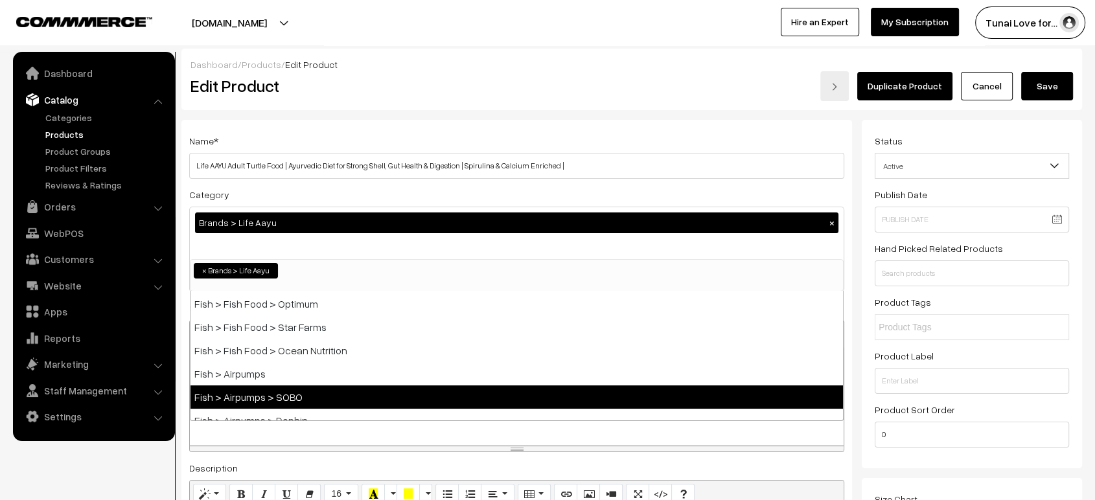
scroll to position [347, 0]
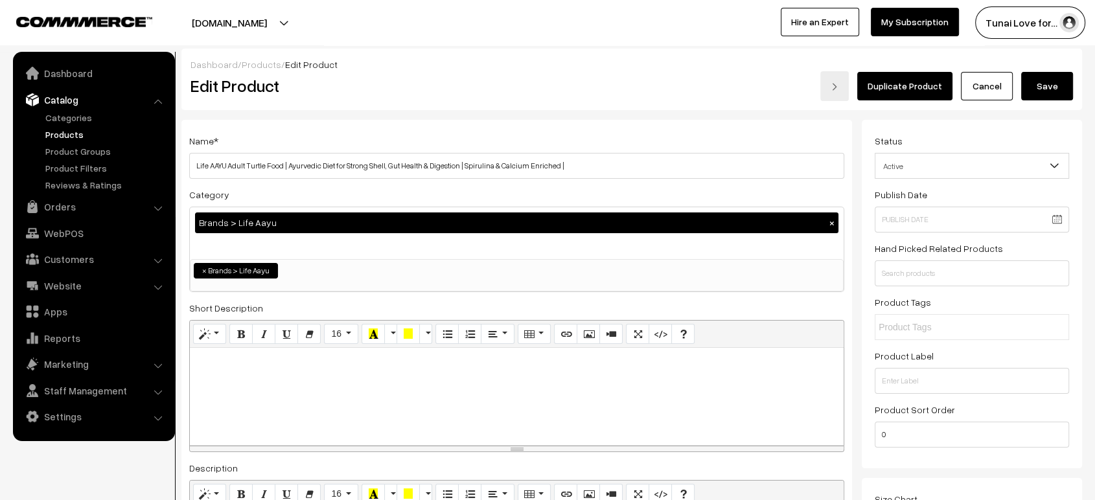
click at [430, 108] on div "Dashboard / Products / Edit Product Edit Product Duplicate Product Cancel Save" at bounding box center [631, 80] width 901 height 62
click at [251, 65] on link "Products" at bounding box center [262, 64] width 40 height 11
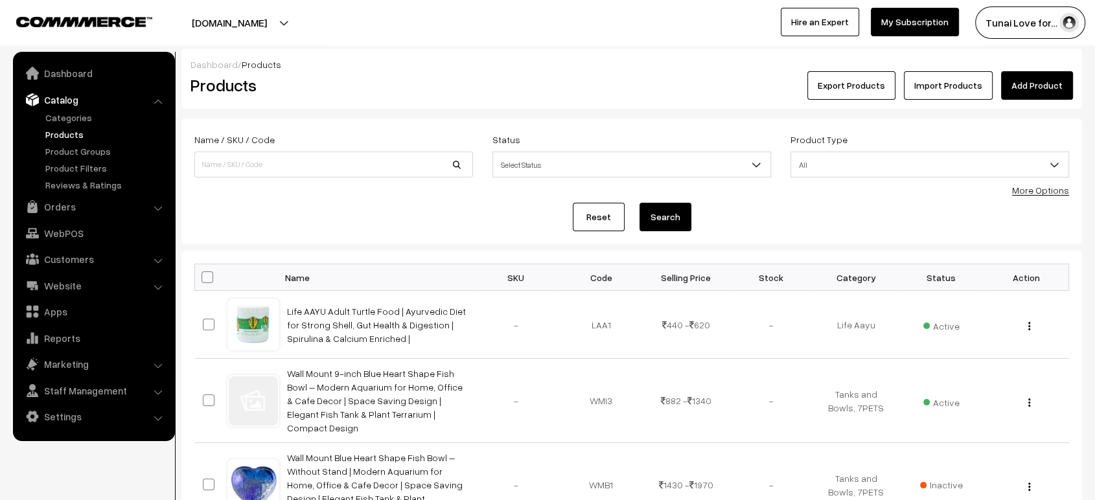
click at [436, 87] on h2 "Products" at bounding box center [331, 85] width 281 height 20
click at [67, 118] on link "Categories" at bounding box center [106, 118] width 128 height 14
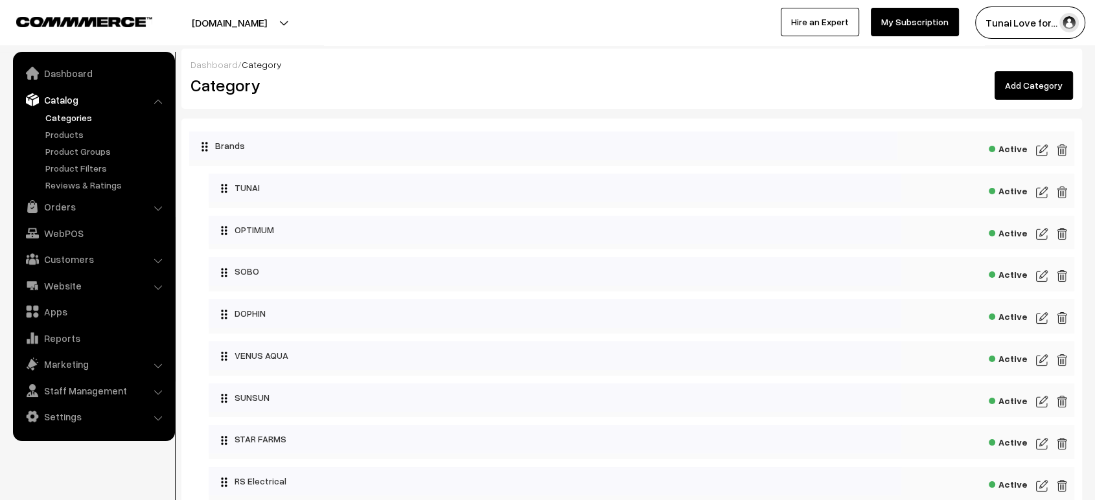
click at [70, 119] on link "Categories" at bounding box center [106, 118] width 128 height 14
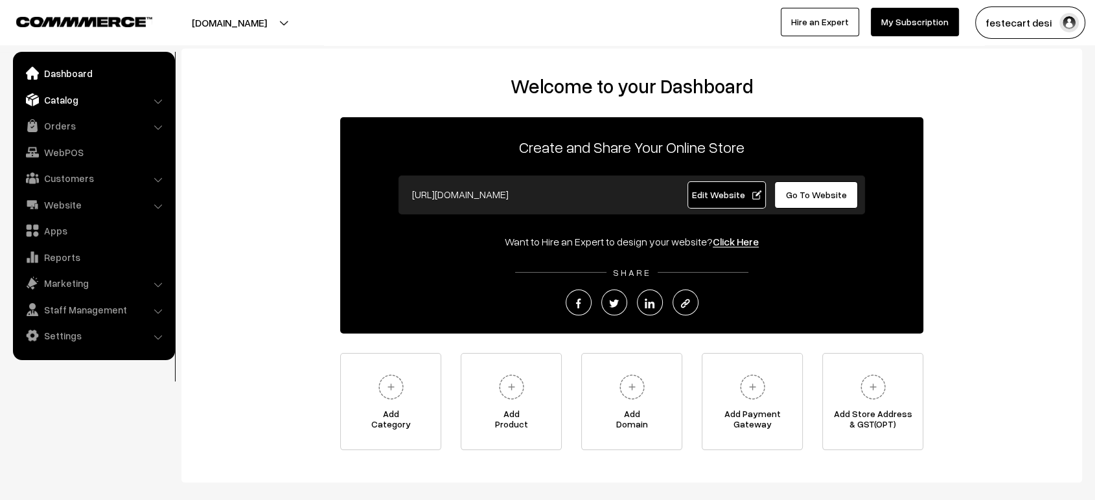
click at [32, 97] on img at bounding box center [32, 99] width 13 height 13
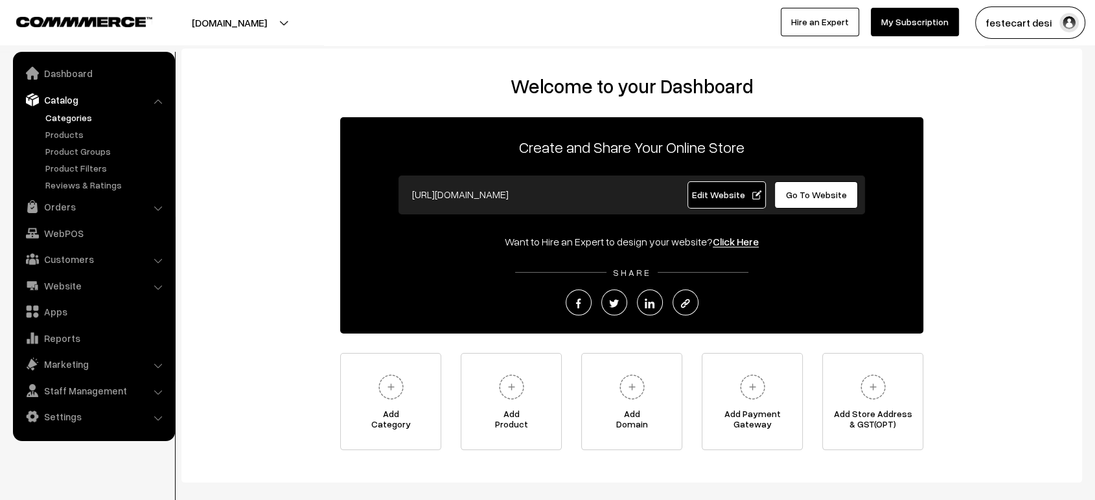
click at [70, 121] on link "Categories" at bounding box center [106, 118] width 128 height 14
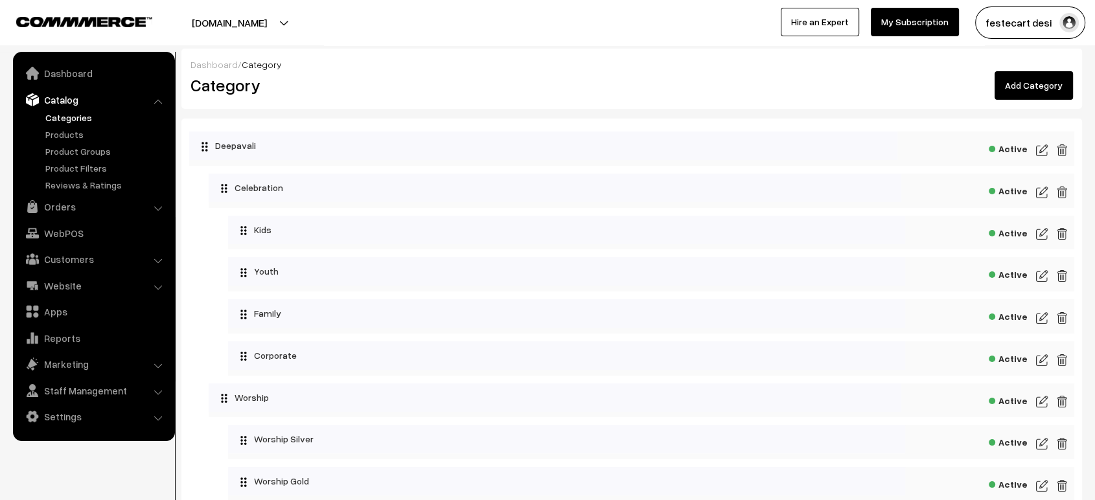
click at [1040, 191] on img at bounding box center [1042, 193] width 12 height 16
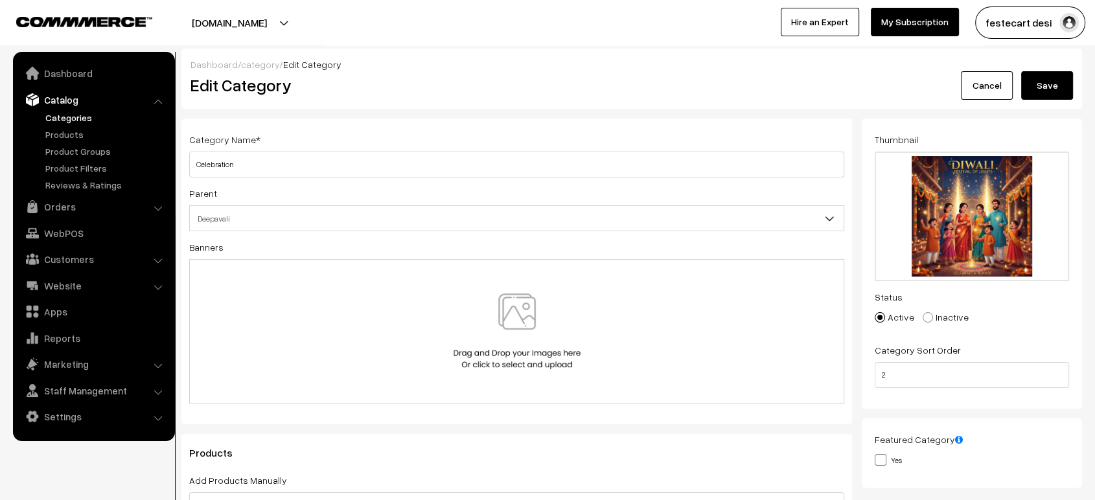
click at [69, 119] on link "Categories" at bounding box center [106, 118] width 128 height 14
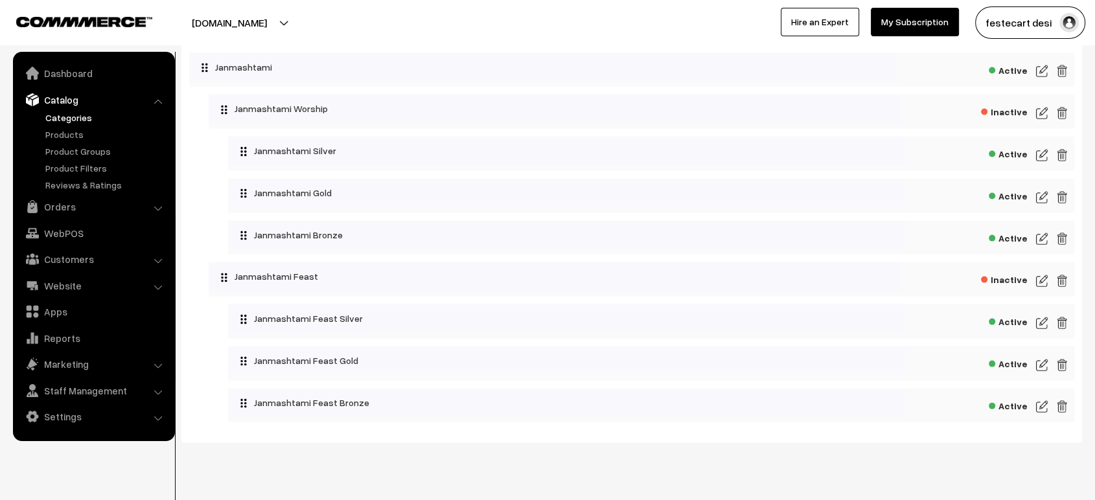
scroll to position [2681, 0]
click at [1034, 328] on div "Active" at bounding box center [651, 321] width 846 height 34
click at [1036, 328] on img at bounding box center [1042, 323] width 12 height 16
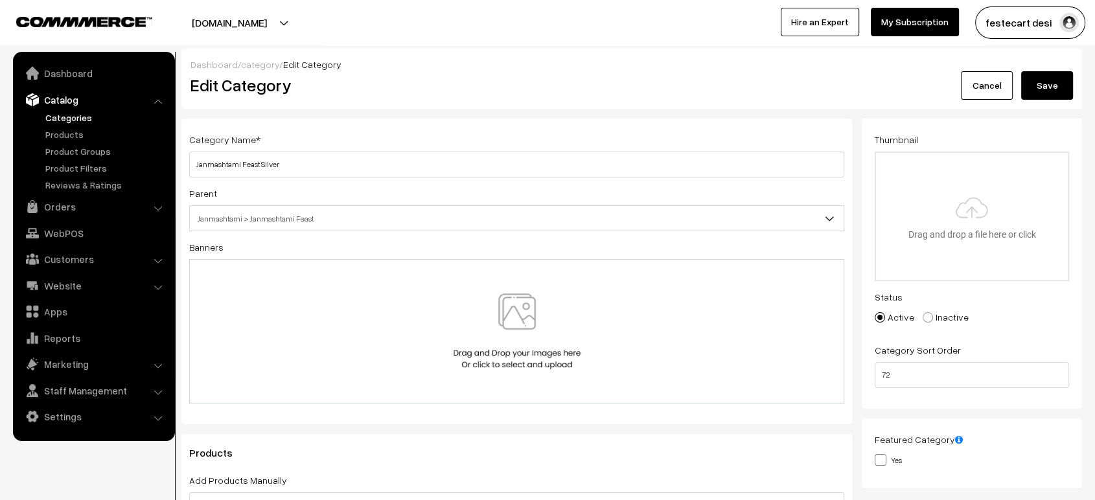
click at [982, 87] on link "Cancel" at bounding box center [987, 85] width 52 height 29
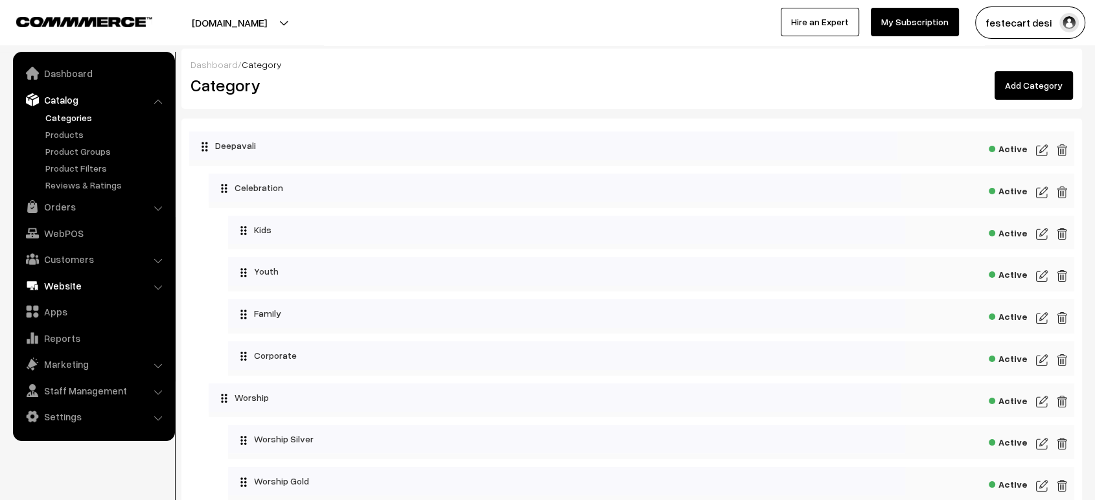
click at [73, 279] on link "Website" at bounding box center [93, 285] width 154 height 23
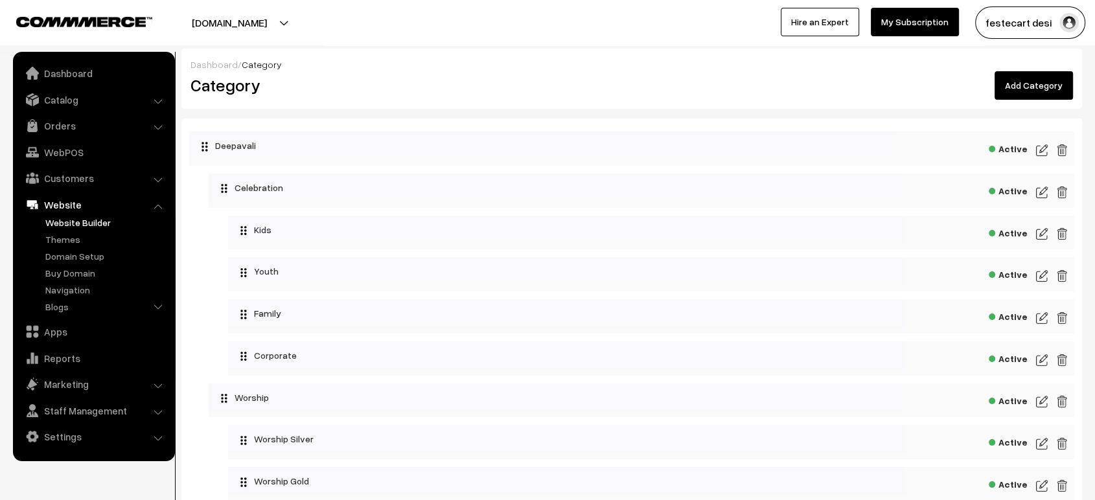
click at [84, 226] on link "Website Builder" at bounding box center [106, 223] width 128 height 14
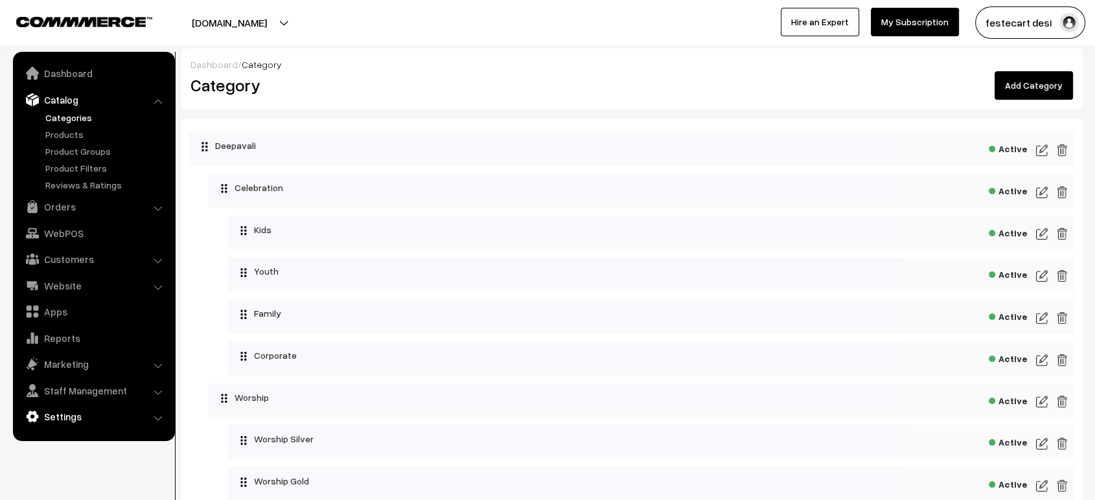
click at [94, 410] on link "Settings" at bounding box center [93, 416] width 154 height 23
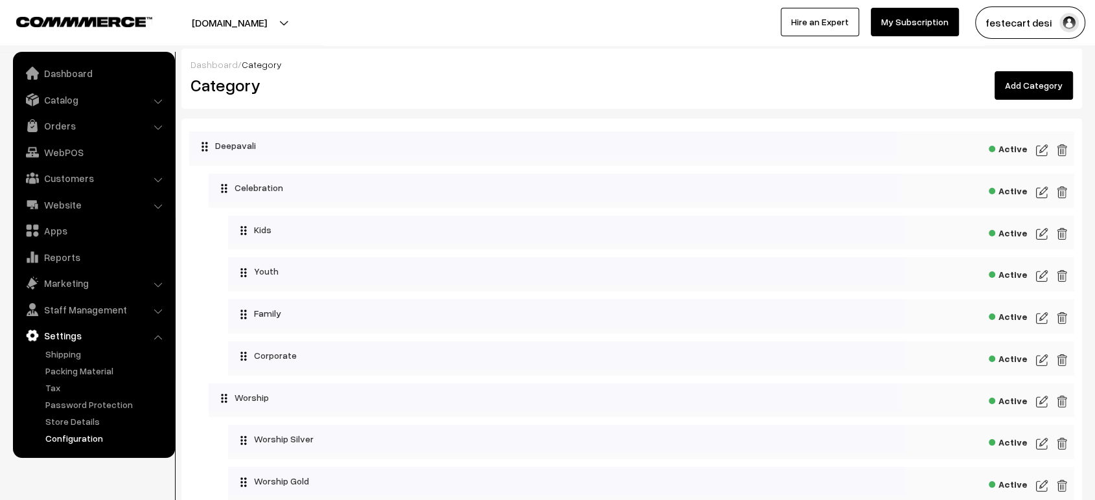
click at [89, 439] on link "Configuration" at bounding box center [106, 439] width 128 height 14
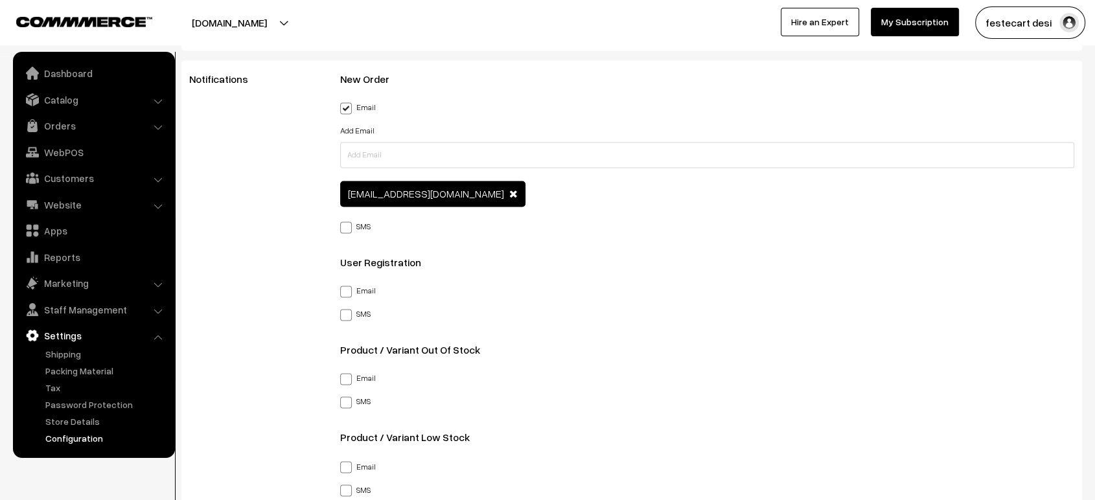
scroll to position [1656, 0]
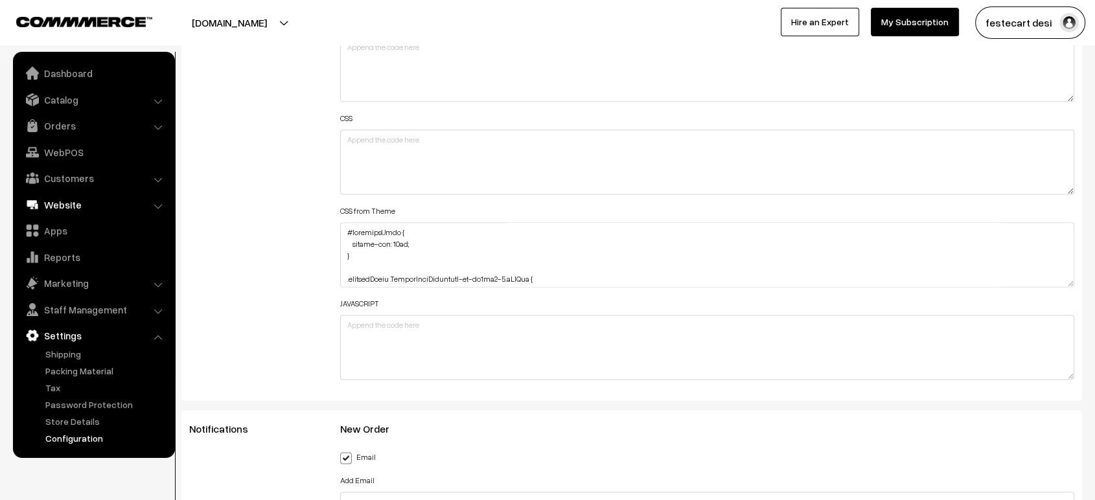
click at [59, 210] on link "Website" at bounding box center [93, 204] width 154 height 23
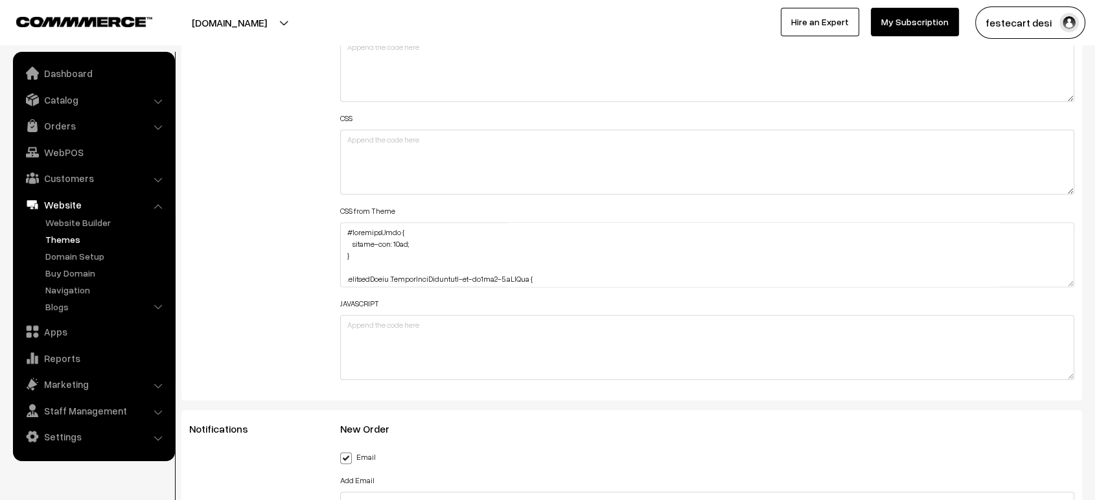
click at [67, 239] on link "Themes" at bounding box center [106, 240] width 128 height 14
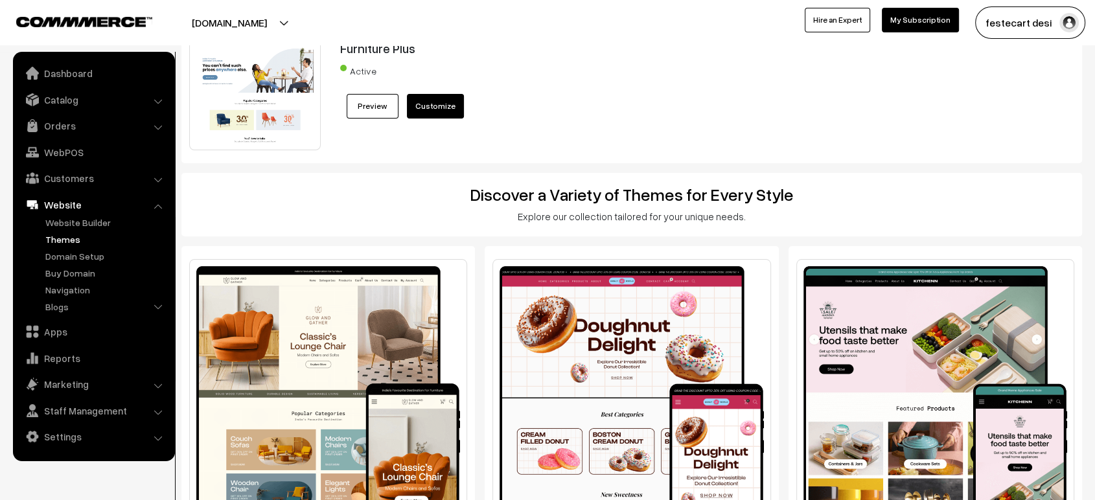
scroll to position [34, 0]
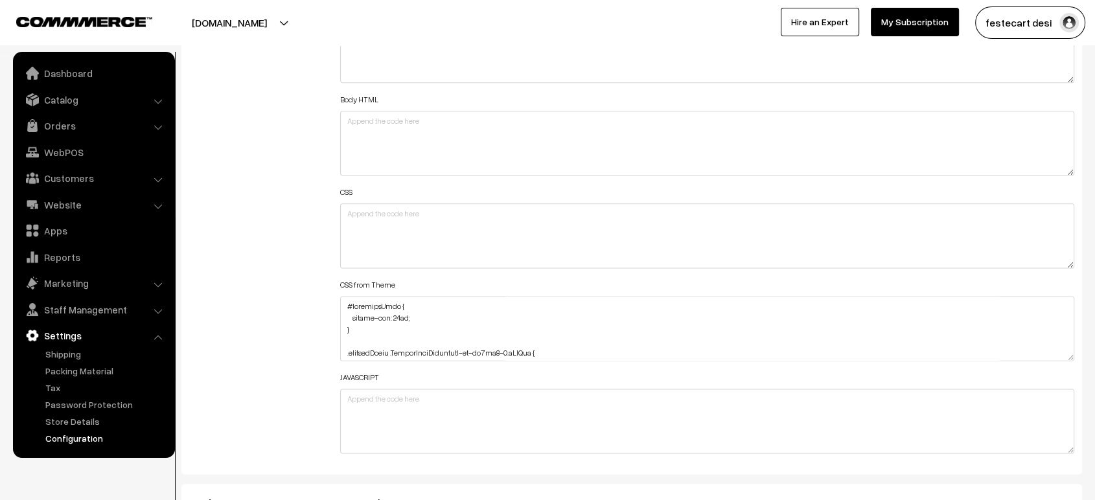
scroll to position [1583, 0]
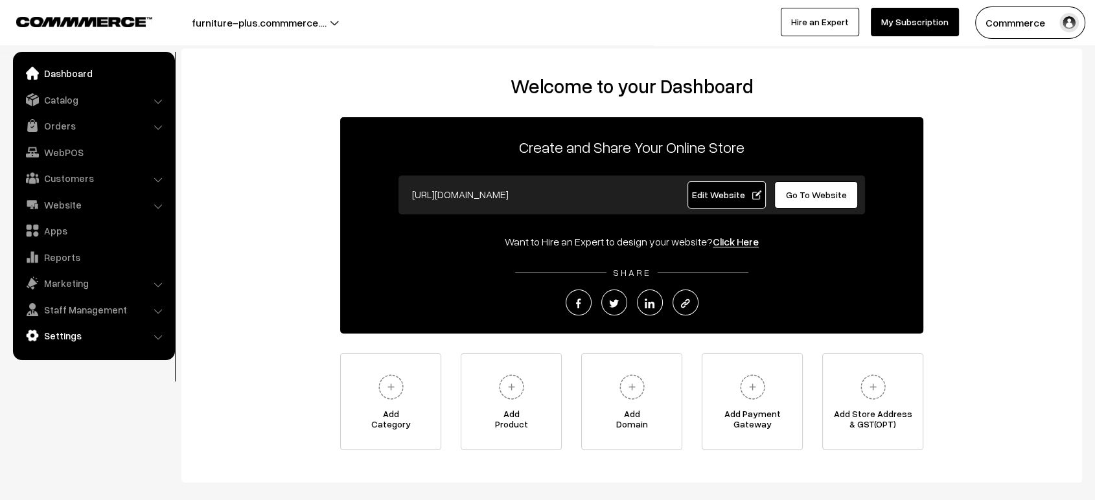
click at [84, 336] on link "Settings" at bounding box center [93, 335] width 154 height 23
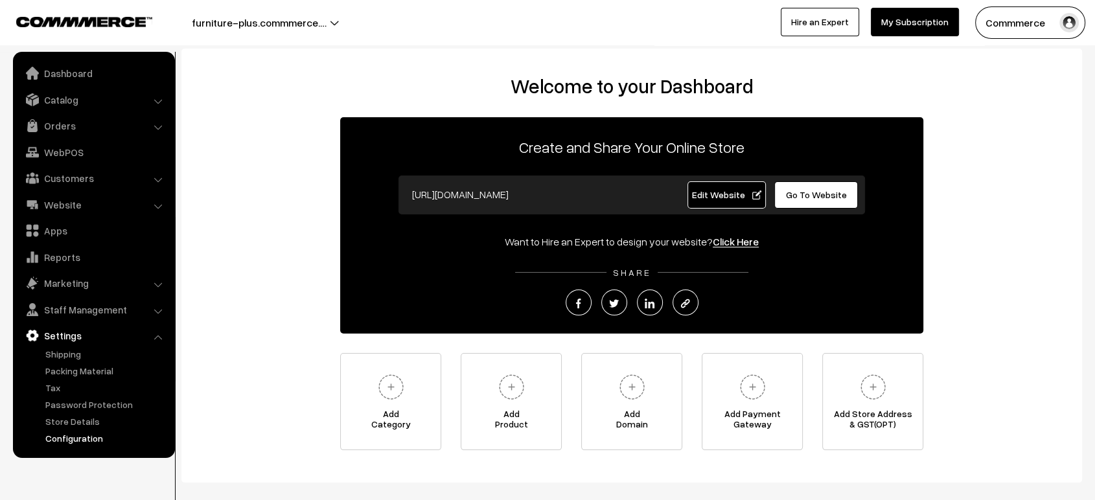
click at [80, 439] on link "Configuration" at bounding box center [106, 439] width 128 height 14
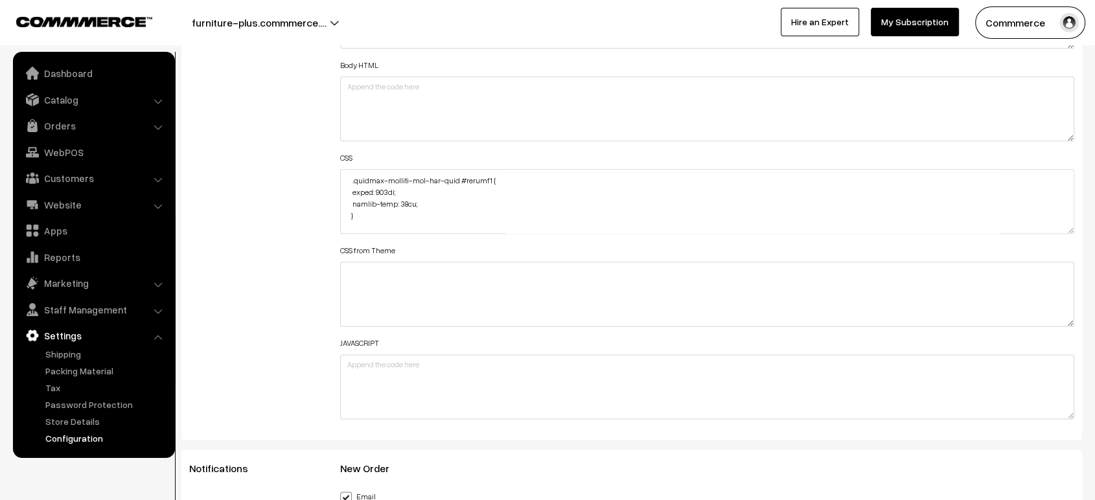
scroll to position [1672, 0]
drag, startPoint x: 508, startPoint y: 198, endPoint x: 419, endPoint y: 205, distance: 89.8
click at [419, 205] on textarea at bounding box center [707, 201] width 734 height 65
click at [327, 25] on button "furniture-plus.commmerce.…" at bounding box center [259, 22] width 226 height 32
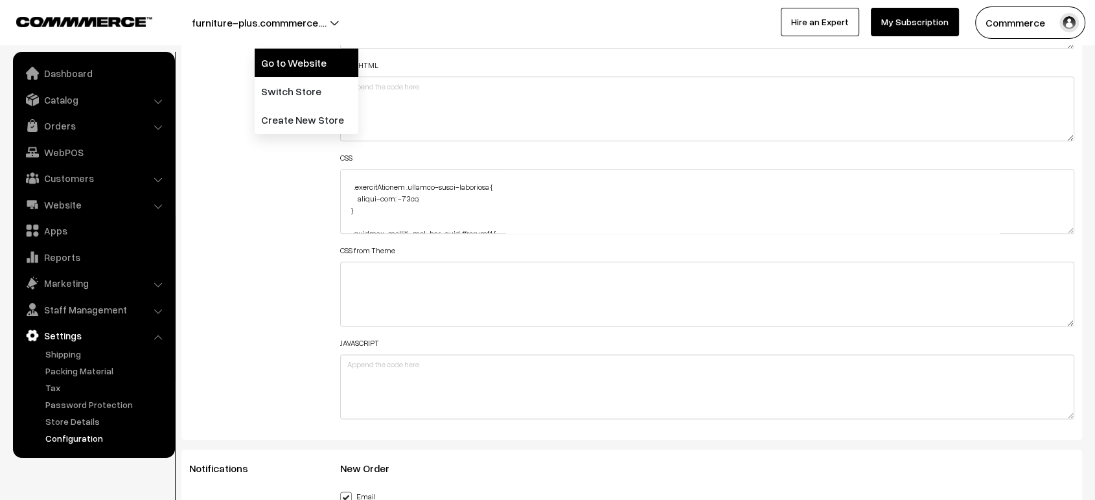
click at [325, 60] on link "Go to Website" at bounding box center [307, 63] width 104 height 29
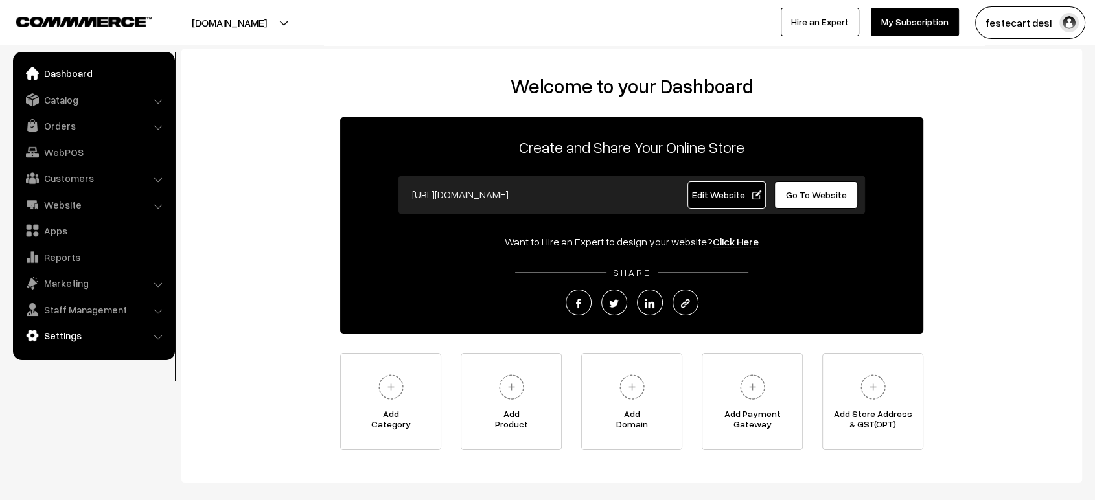
click at [102, 343] on link "Settings" at bounding box center [93, 335] width 154 height 23
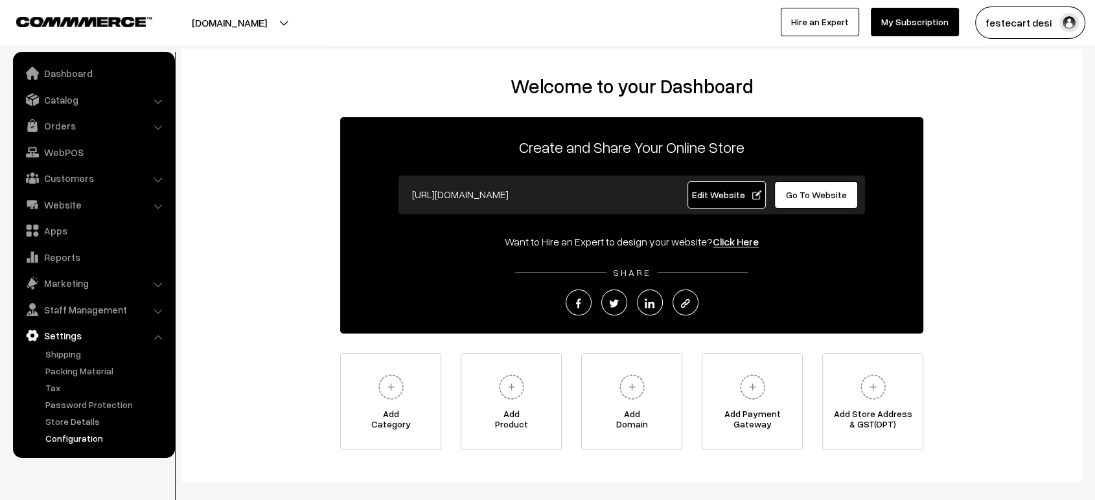
click at [90, 439] on link "Configuration" at bounding box center [106, 439] width 128 height 14
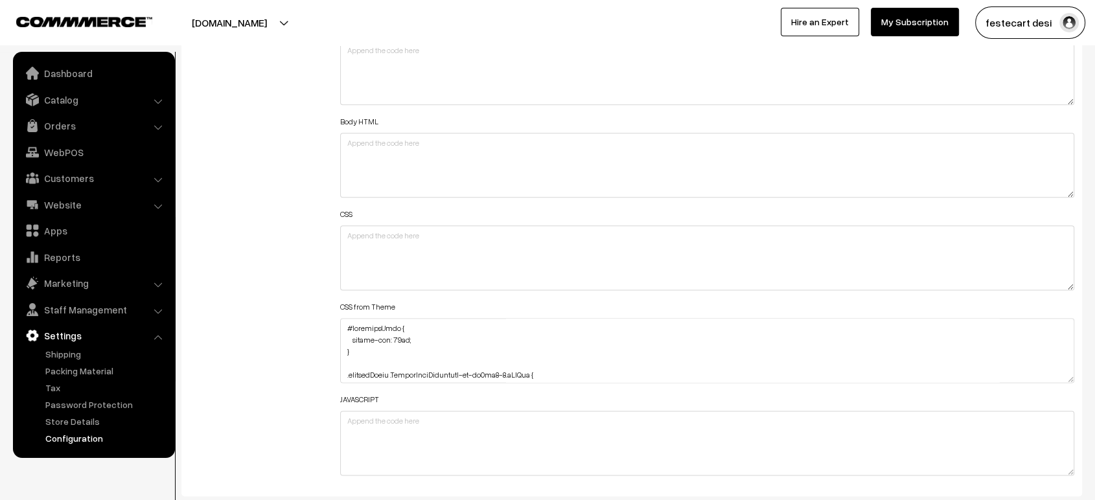
scroll to position [10, 0]
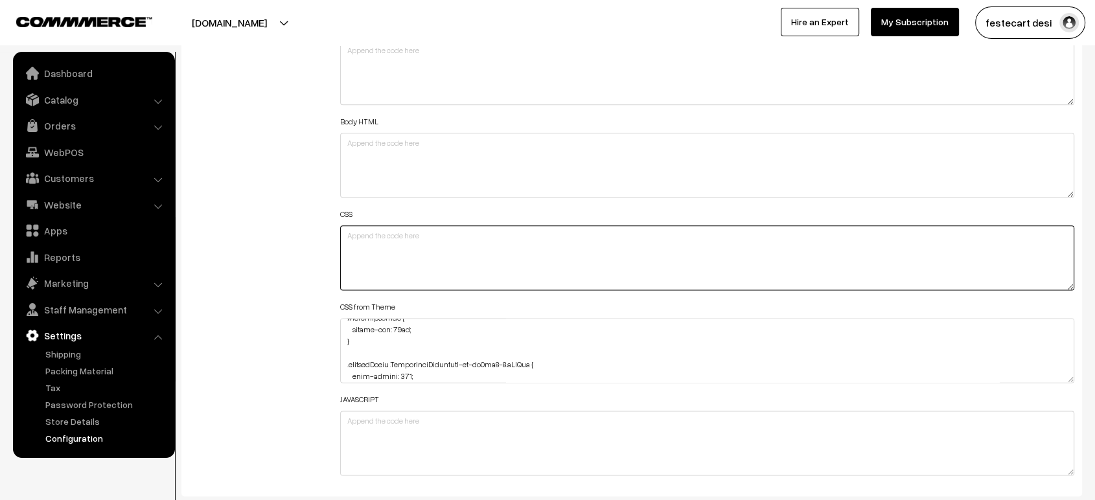
click at [389, 248] on textarea at bounding box center [707, 258] width 734 height 65
paste textarea "#productCard #button2 { margin-top: 4px; }"
type textarea "#productCard #button2 { margin-top: 4px; }"
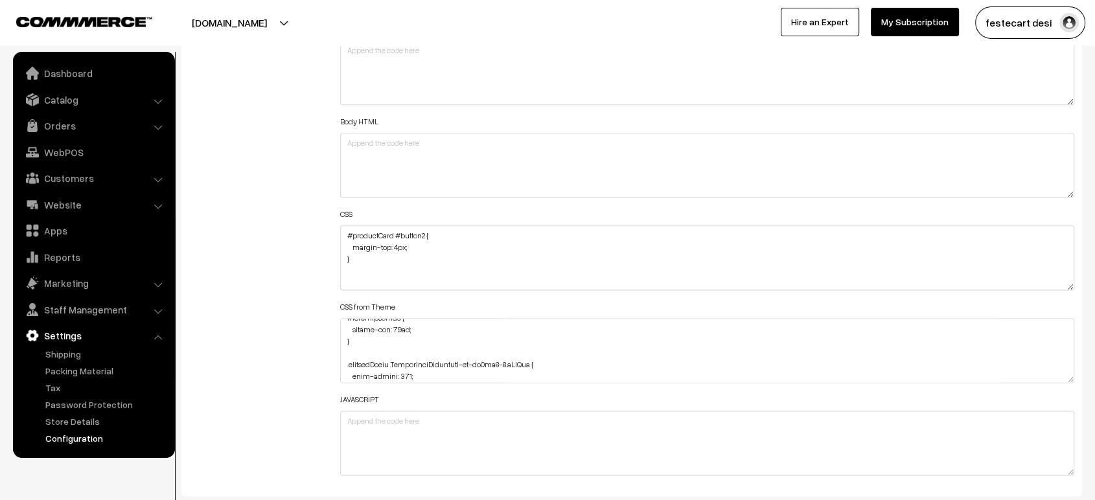
click at [285, 256] on div "Additional HTML/JS/CSS" at bounding box center [255, 251] width 151 height 463
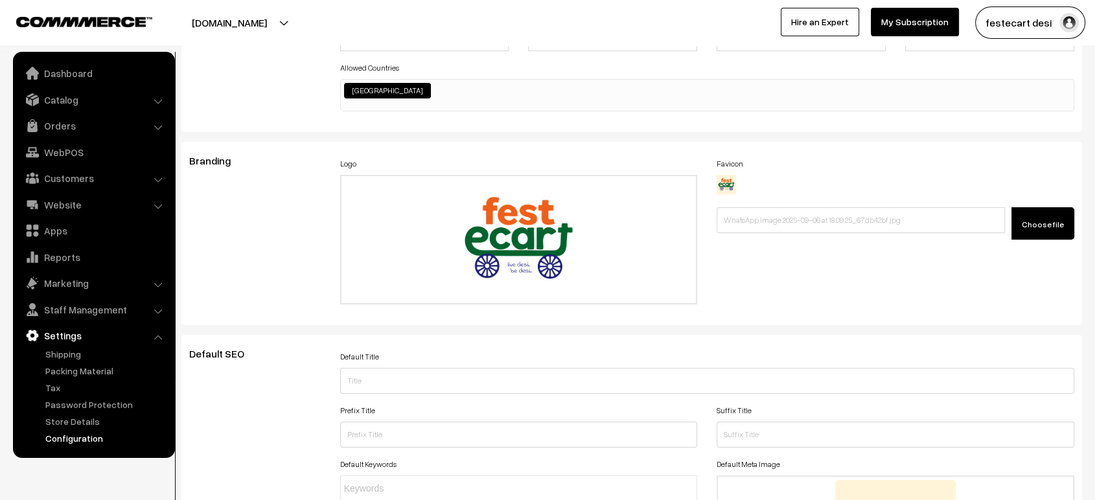
scroll to position [0, 0]
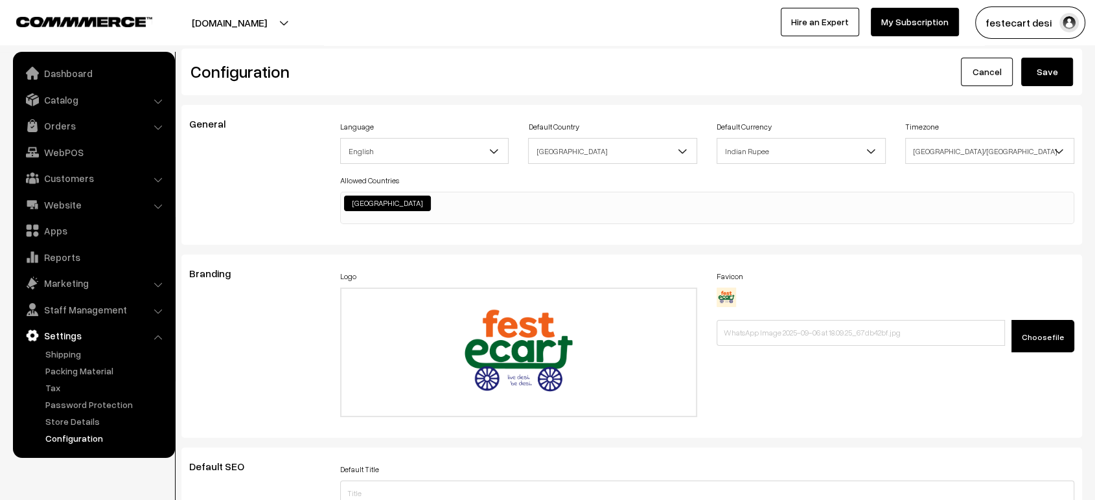
click at [1039, 74] on button "Save" at bounding box center [1047, 72] width 52 height 29
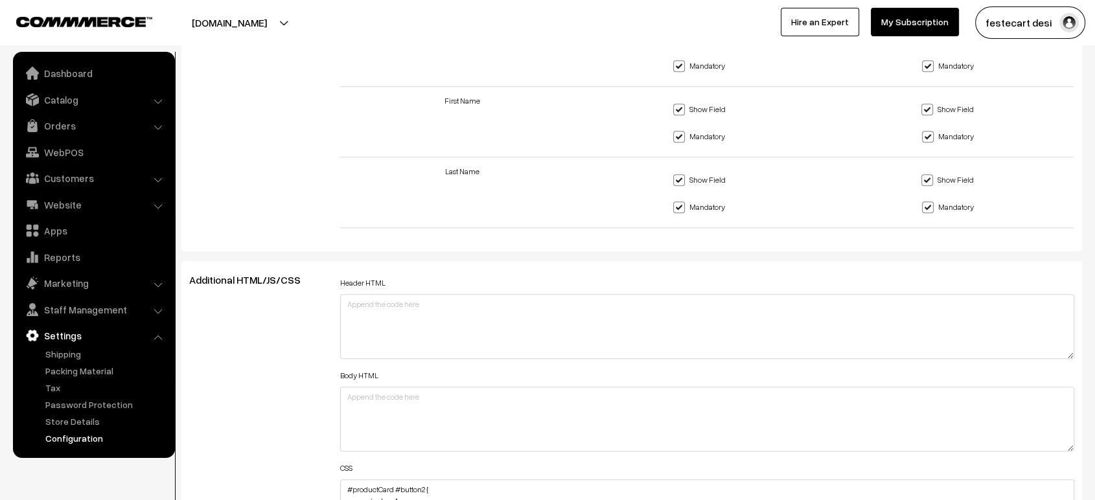
scroll to position [1494, 0]
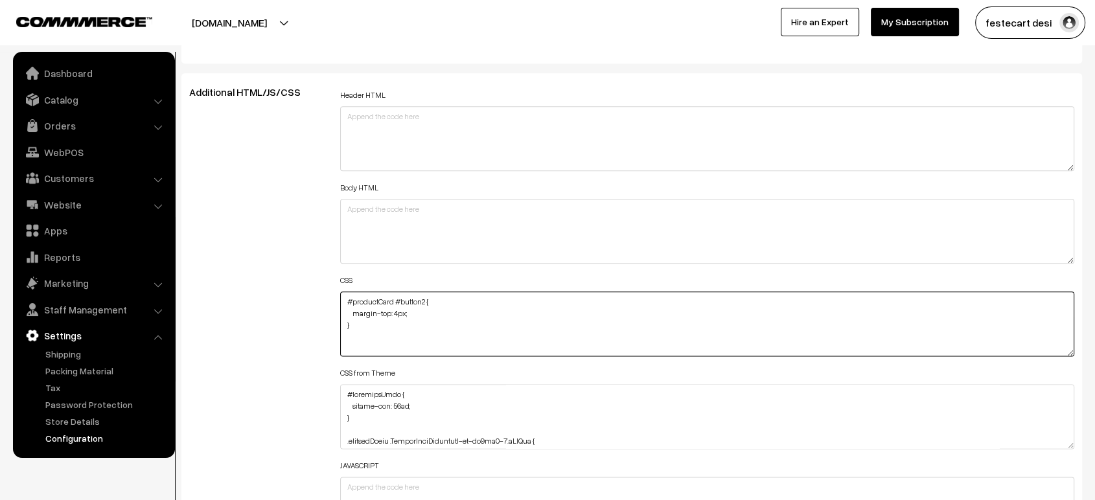
drag, startPoint x: 366, startPoint y: 334, endPoint x: 322, endPoint y: 286, distance: 65.1
click at [322, 286] on div "Additional HTML/JS/CSS Header HTML Body HTML CSS #productCard #button2 { margin…" at bounding box center [632, 317] width 905 height 463
paste textarea "Type3 #button2 { margin-top: 5"
type textarea "#productType3 #button2 { margin-top: 5px; }"
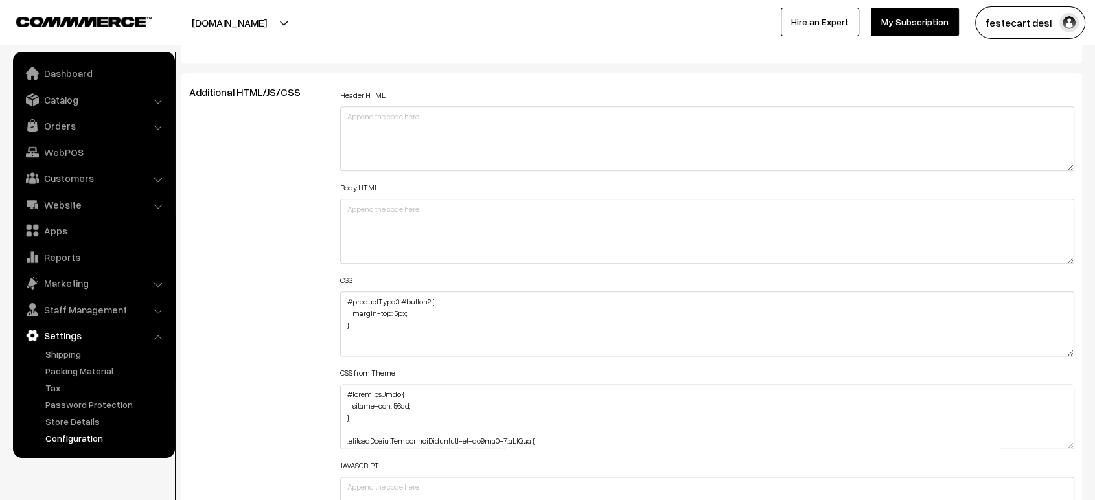
click at [266, 285] on div "Additional HTML/JS/CSS" at bounding box center [255, 317] width 151 height 463
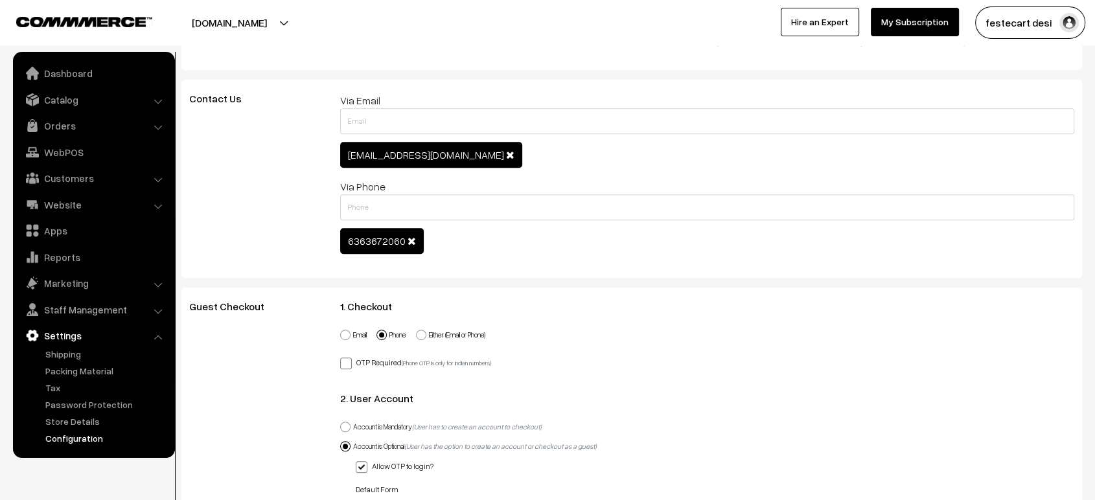
scroll to position [0, 0]
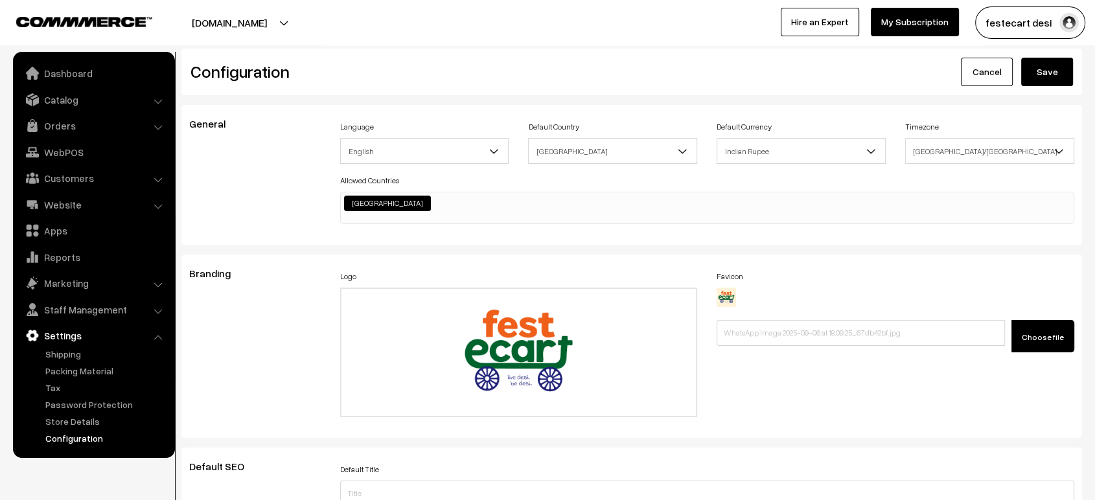
click at [1051, 78] on button "Save" at bounding box center [1047, 72] width 52 height 29
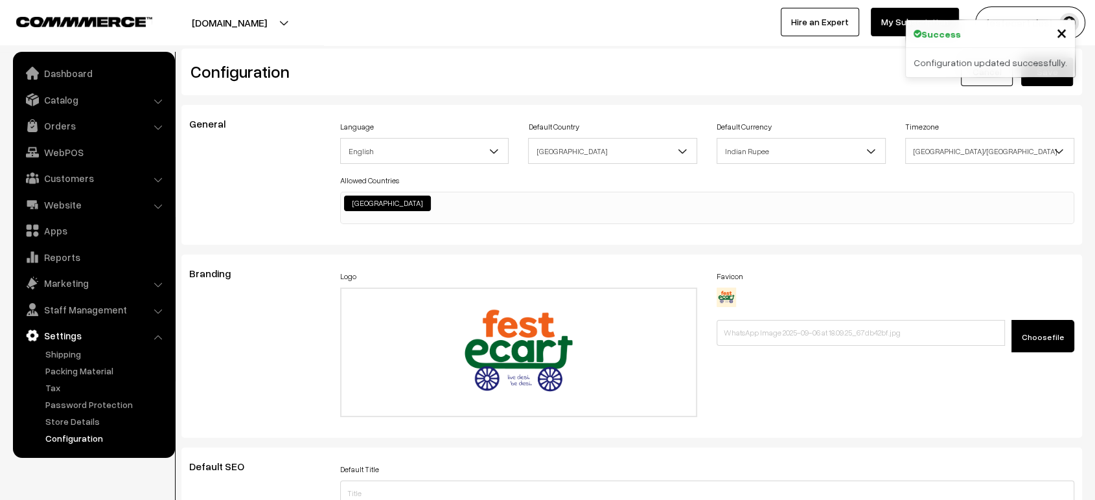
scroll to position [1042, 0]
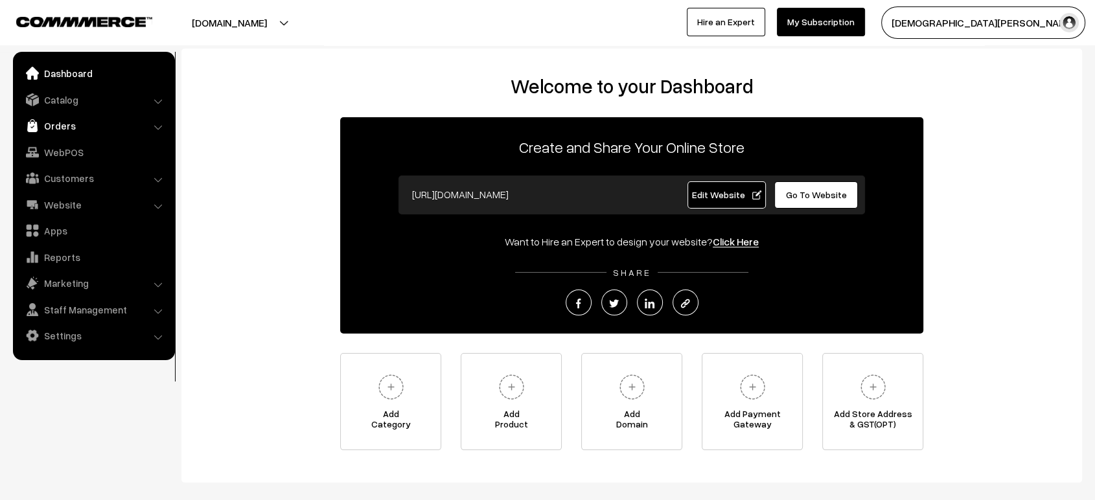
click at [60, 130] on link "Orders" at bounding box center [93, 125] width 154 height 23
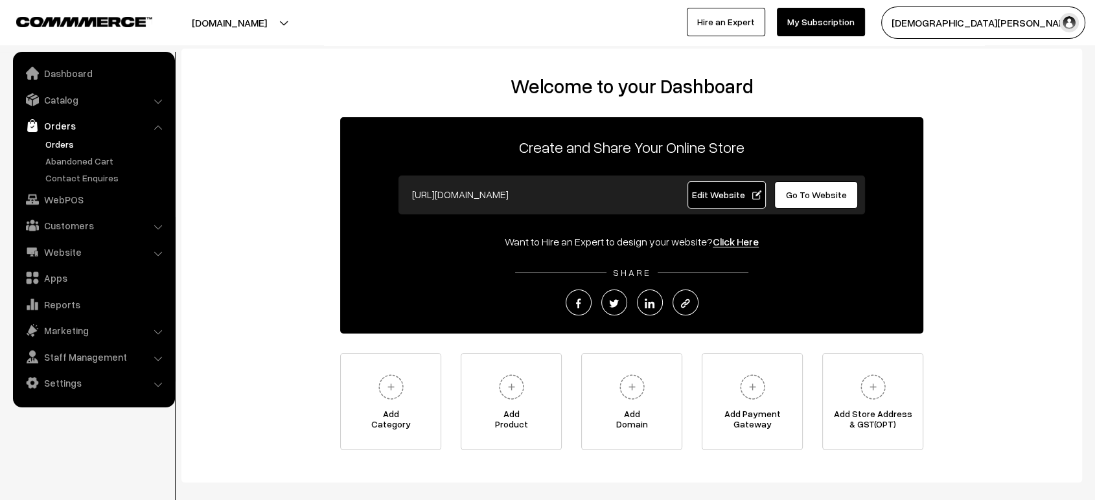
click at [66, 143] on link "Orders" at bounding box center [106, 144] width 128 height 14
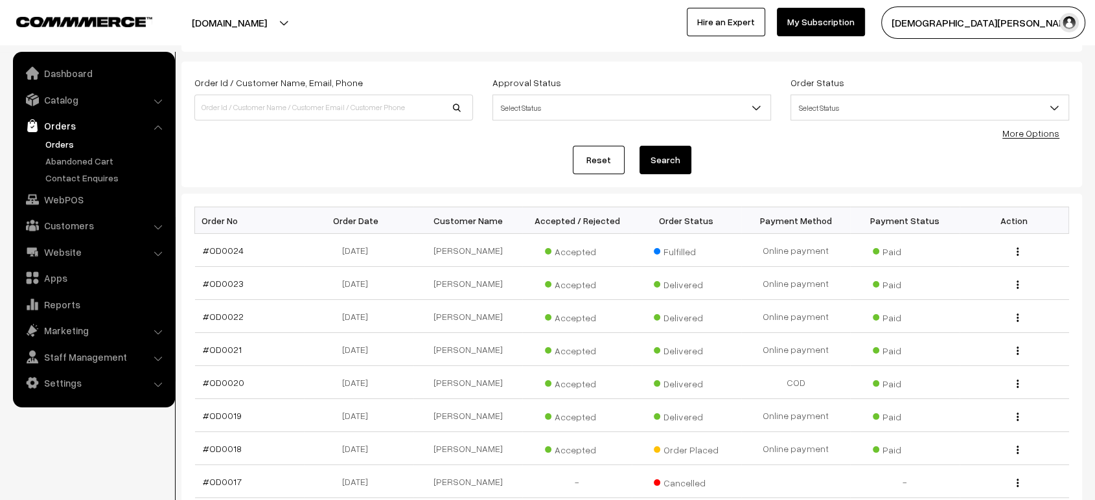
scroll to position [57, 0]
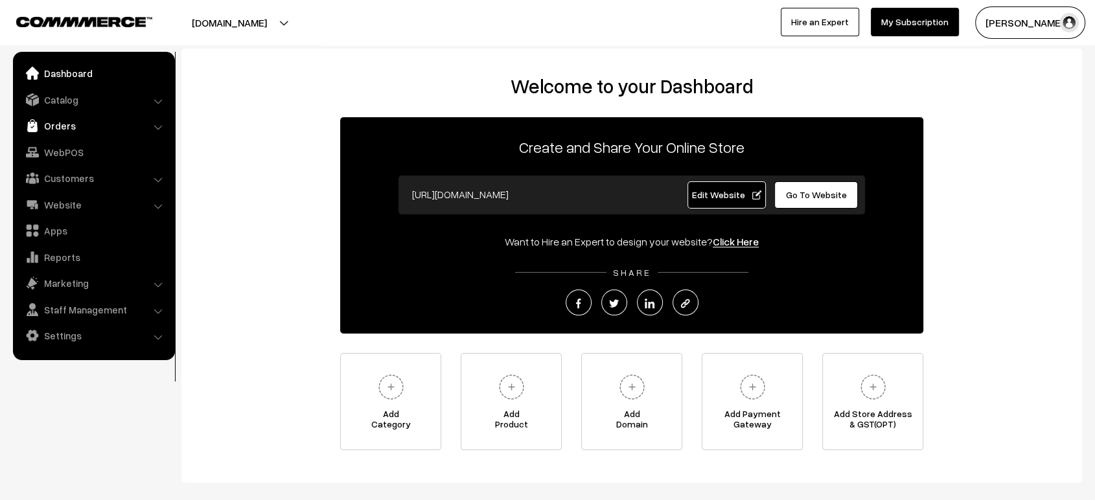
click at [62, 118] on link "Orders" at bounding box center [93, 125] width 154 height 23
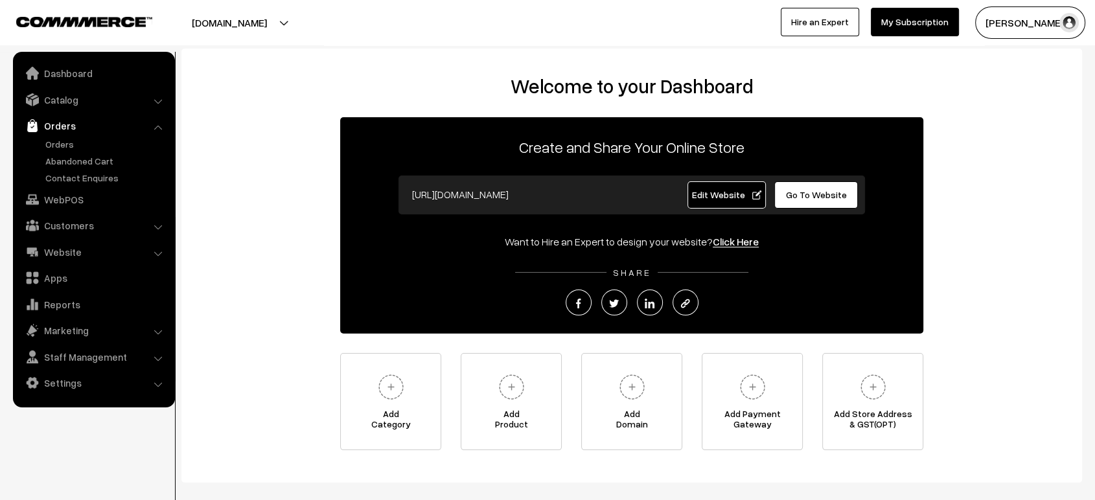
click at [53, 151] on ul "Orders" at bounding box center [94, 160] width 156 height 47
click at [55, 148] on link "Orders" at bounding box center [106, 144] width 128 height 14
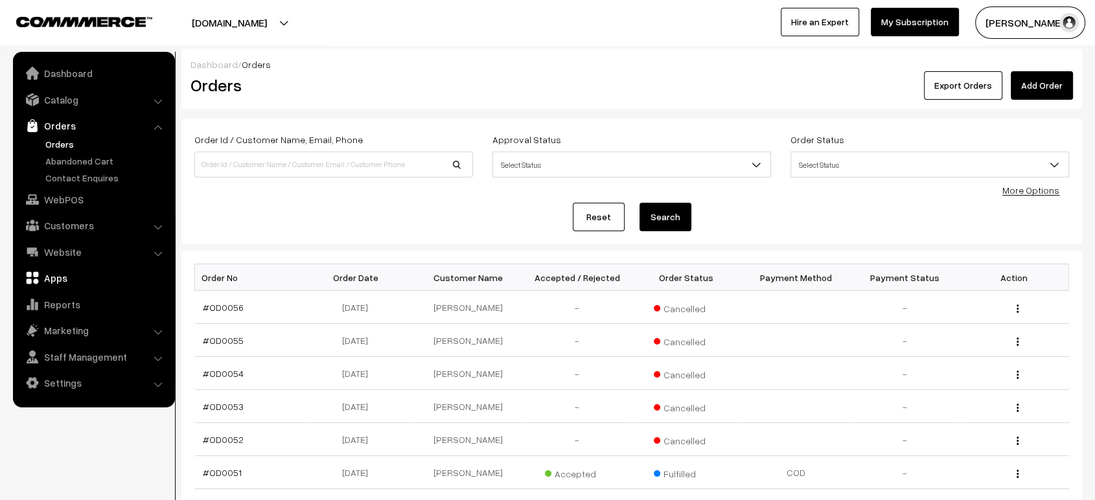
click at [60, 279] on link "Apps" at bounding box center [93, 277] width 154 height 23
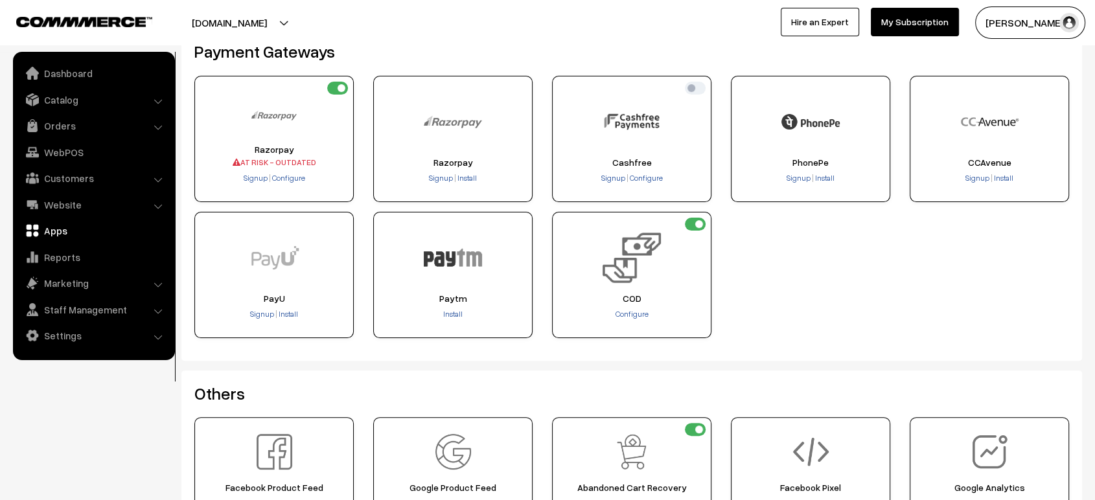
scroll to position [266, 0]
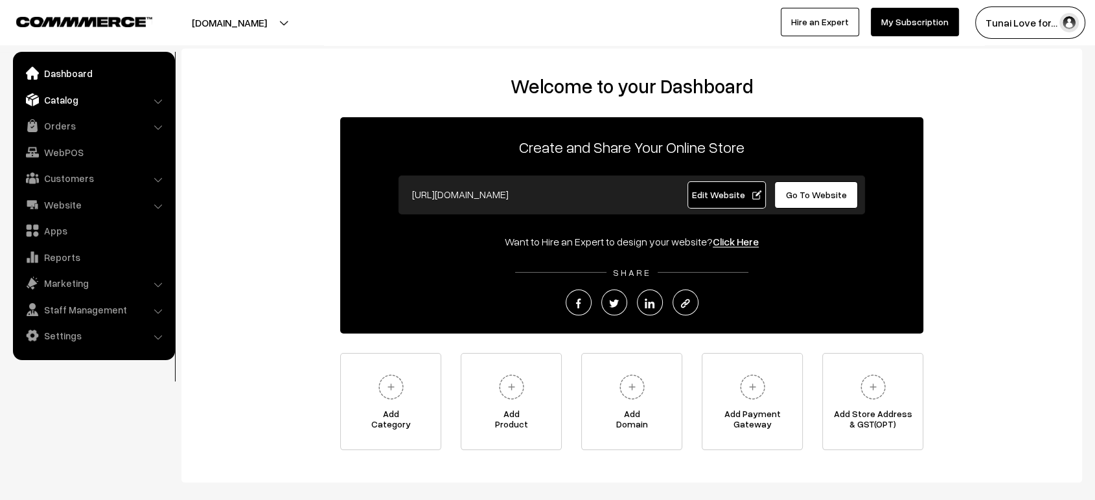
click at [58, 104] on link "Catalog" at bounding box center [93, 99] width 154 height 23
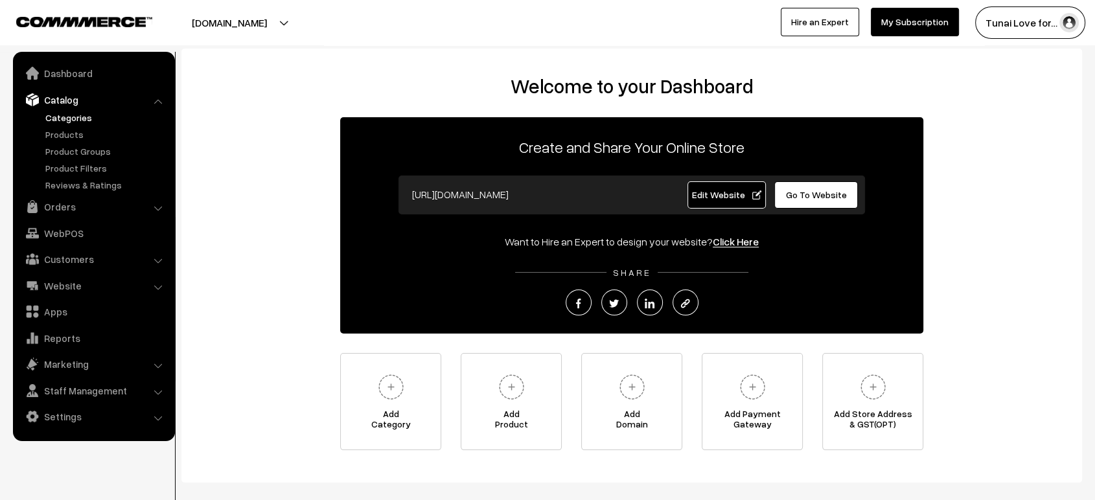
click at [76, 115] on link "Categories" at bounding box center [106, 118] width 128 height 14
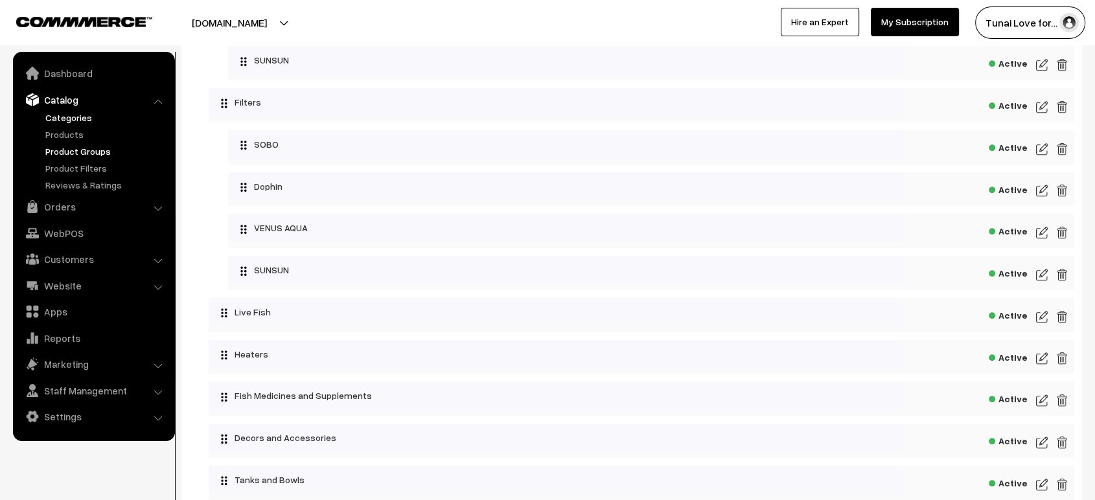
scroll to position [1051, 0]
click at [62, 287] on link "Website" at bounding box center [93, 285] width 154 height 23
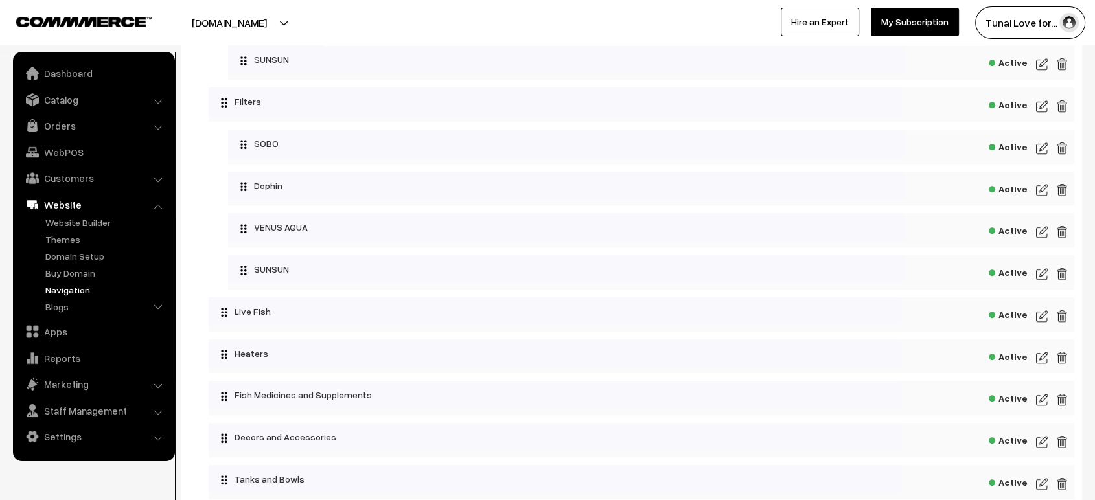
click at [76, 292] on link "Navigation" at bounding box center [106, 290] width 128 height 14
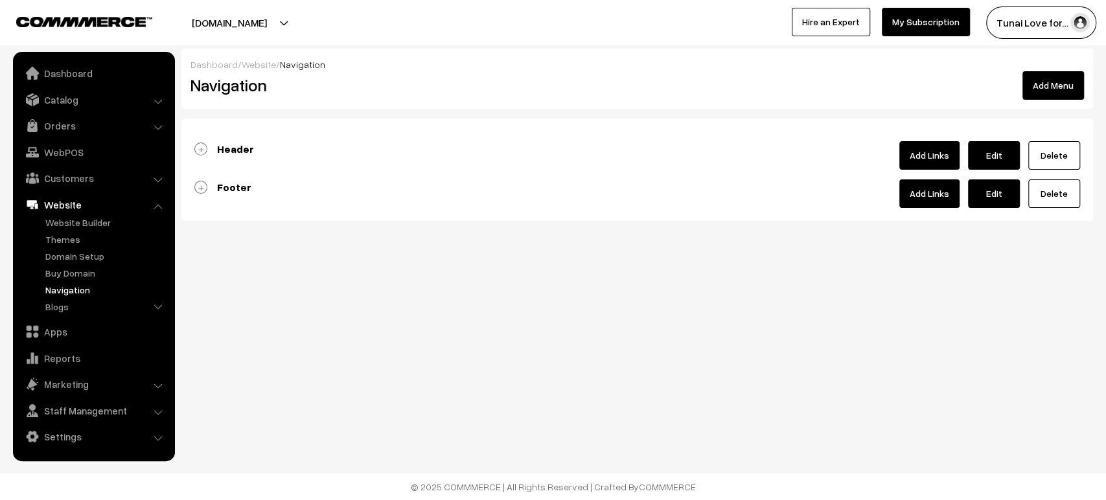
click at [223, 146] on b "Header" at bounding box center [235, 149] width 37 height 13
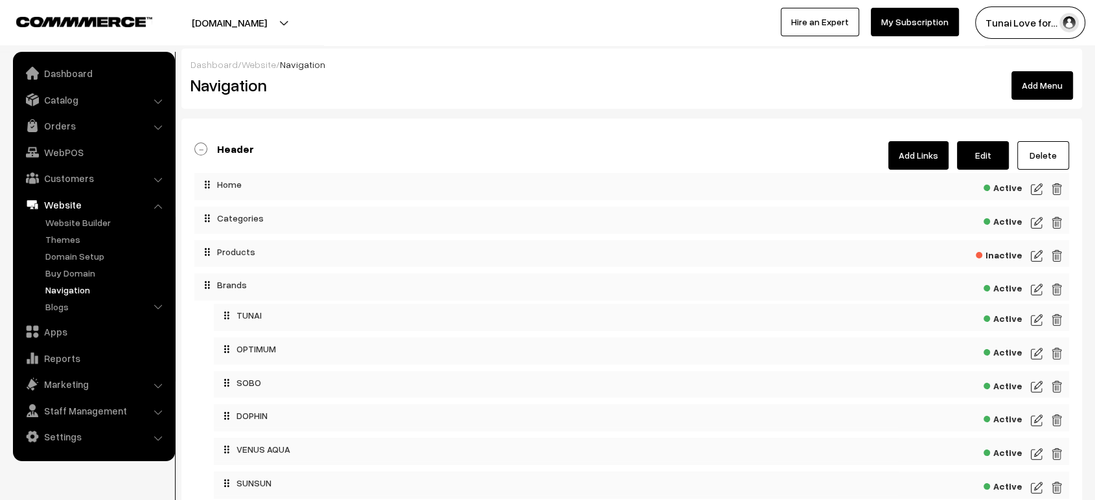
click at [393, 60] on div "Dashboard / Website / Navigation" at bounding box center [632, 65] width 883 height 14
click at [64, 92] on link "Catalog" at bounding box center [93, 99] width 154 height 23
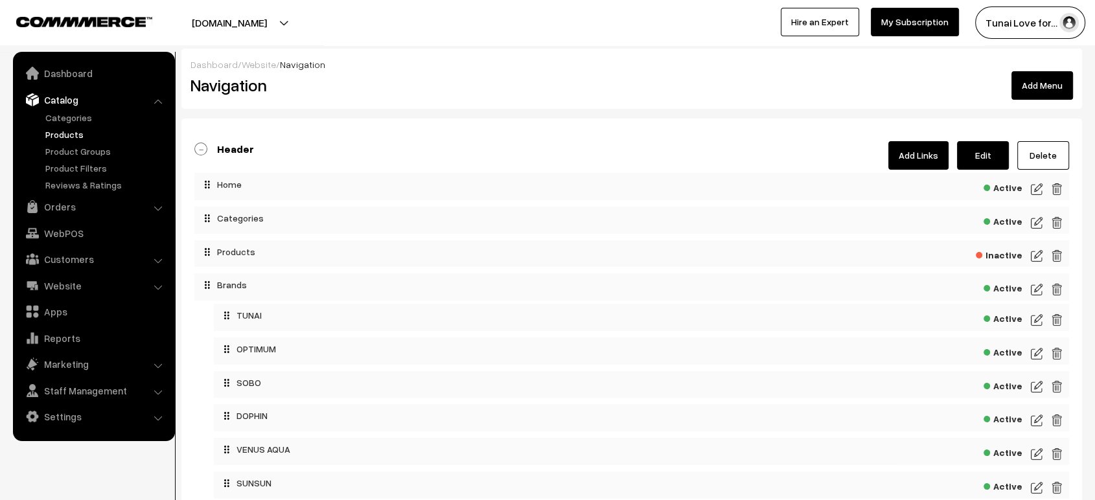
click at [62, 135] on link "Products" at bounding box center [106, 135] width 128 height 14
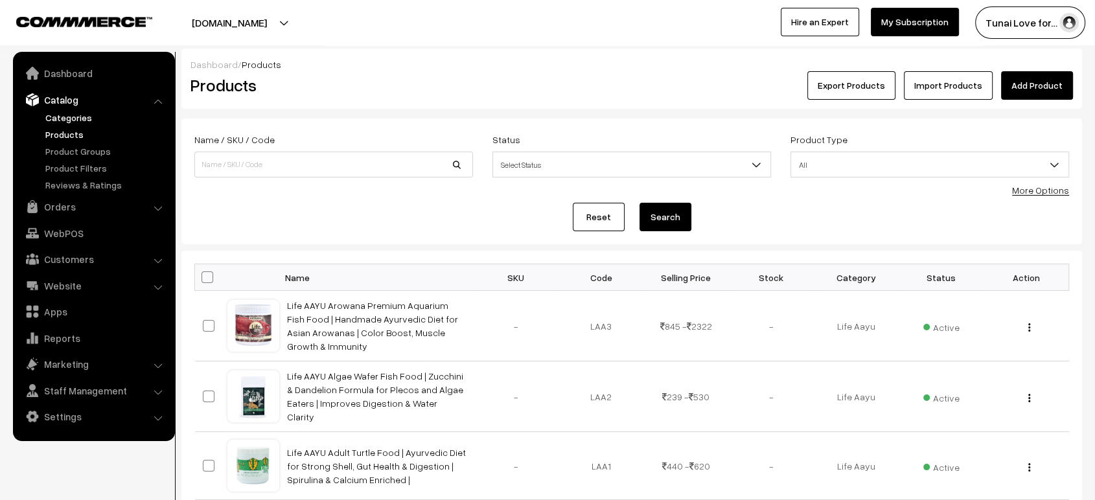
click at [70, 119] on link "Categories" at bounding box center [106, 118] width 128 height 14
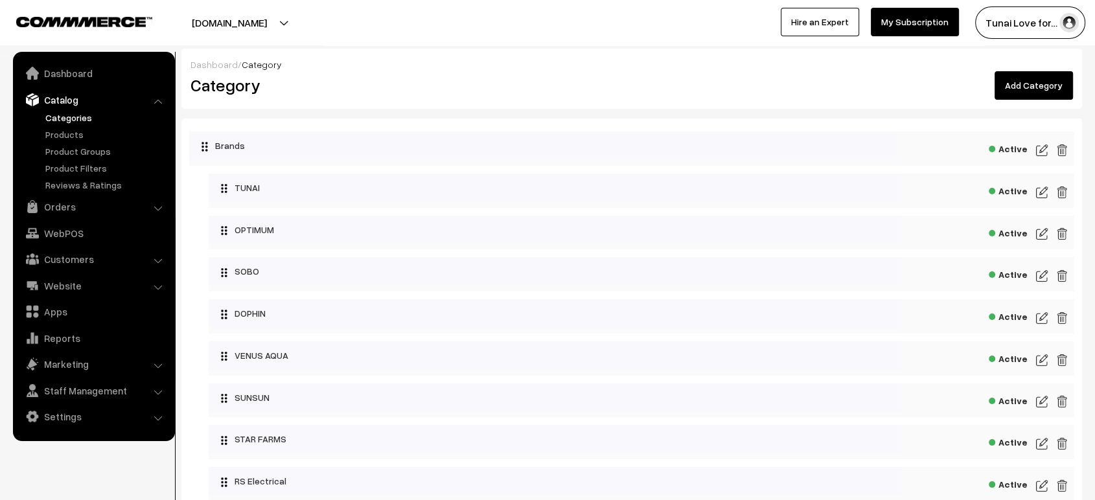
click at [1042, 81] on link "Add Category" at bounding box center [1034, 85] width 78 height 29
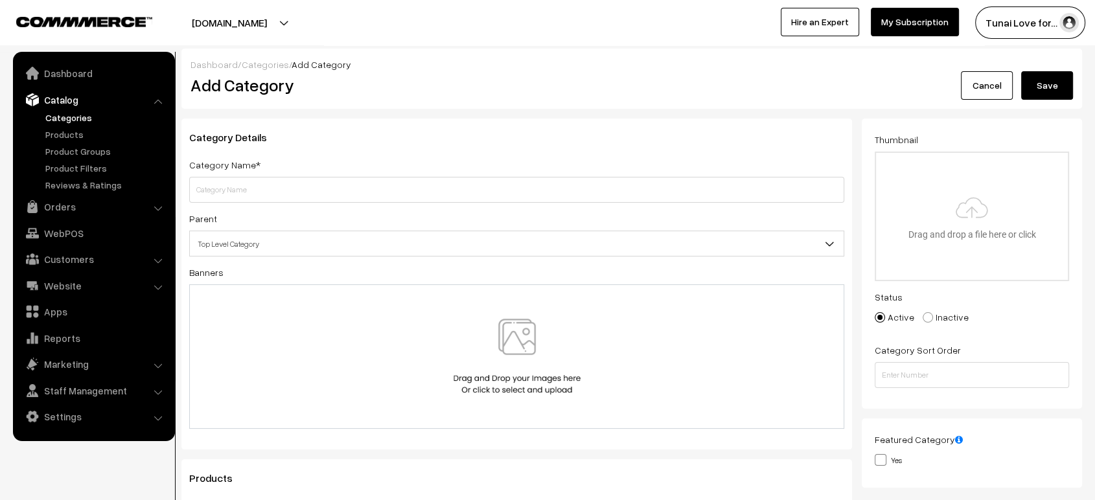
click at [389, 185] on input "text" at bounding box center [516, 190] width 655 height 26
type input "7PETS Food"
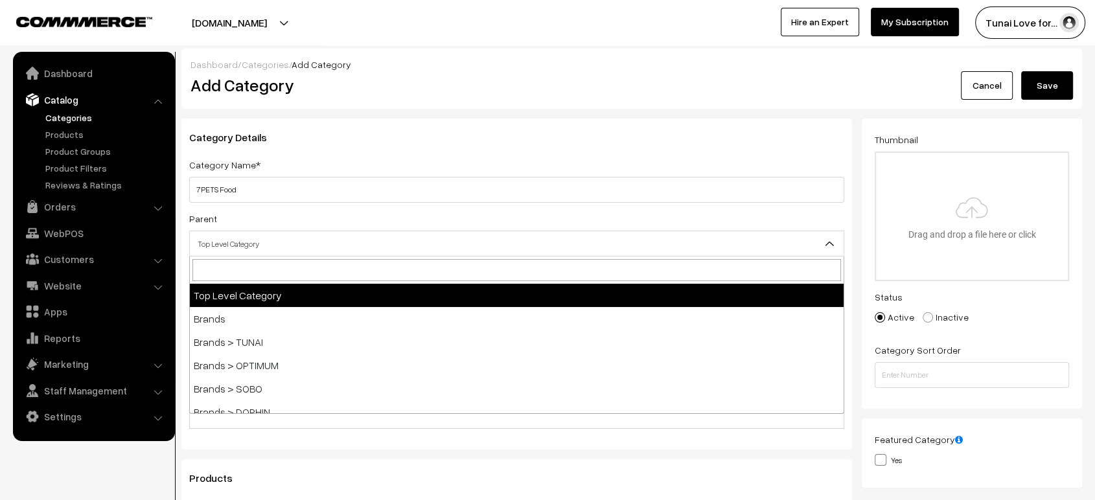
click at [359, 242] on span "Top Level Category" at bounding box center [517, 244] width 654 height 23
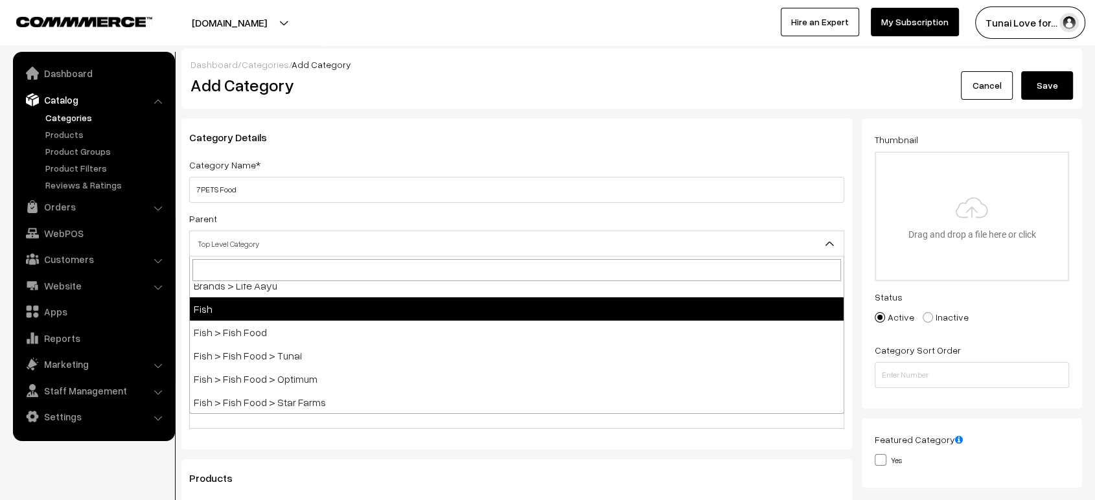
scroll to position [314, 0]
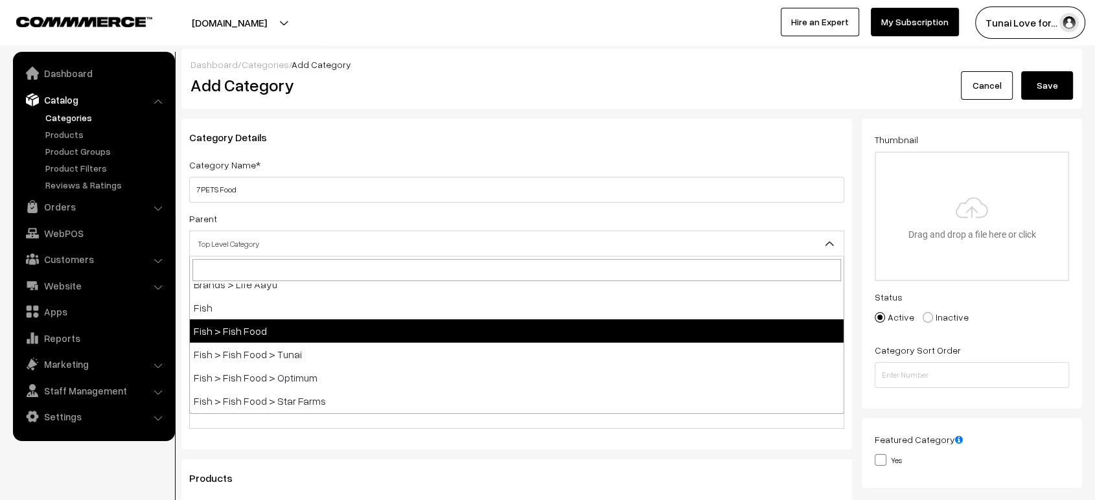
select select "2"
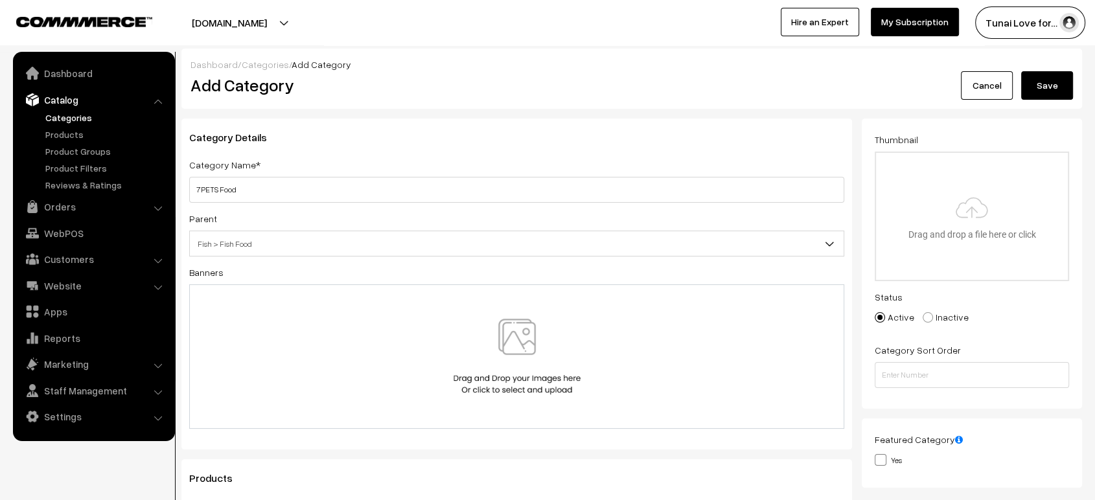
click at [1041, 93] on button "Save" at bounding box center [1047, 85] width 52 height 29
click at [70, 75] on link "Dashboard" at bounding box center [93, 73] width 154 height 23
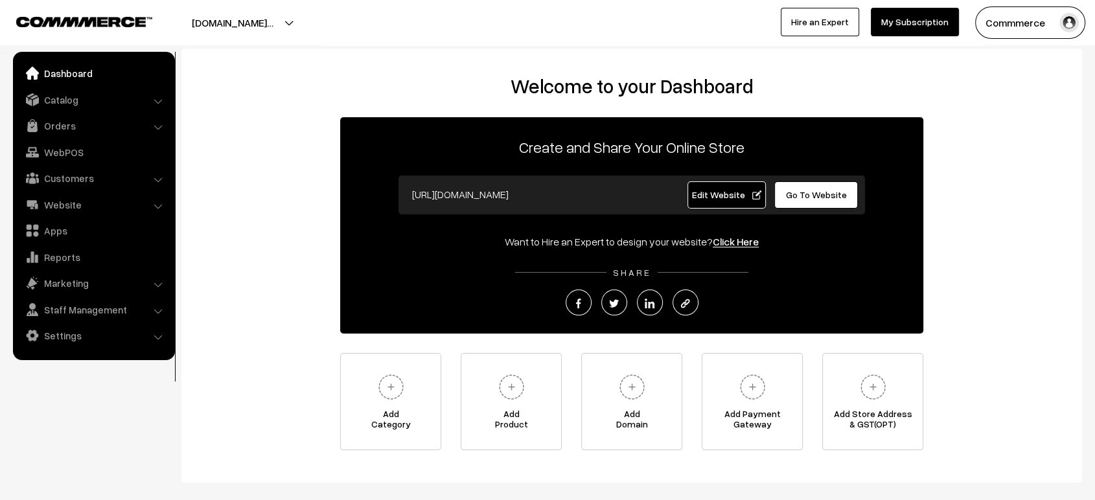
click at [712, 193] on span "Edit Website" at bounding box center [726, 194] width 69 height 11
click at [68, 342] on link "Settings" at bounding box center [93, 335] width 154 height 23
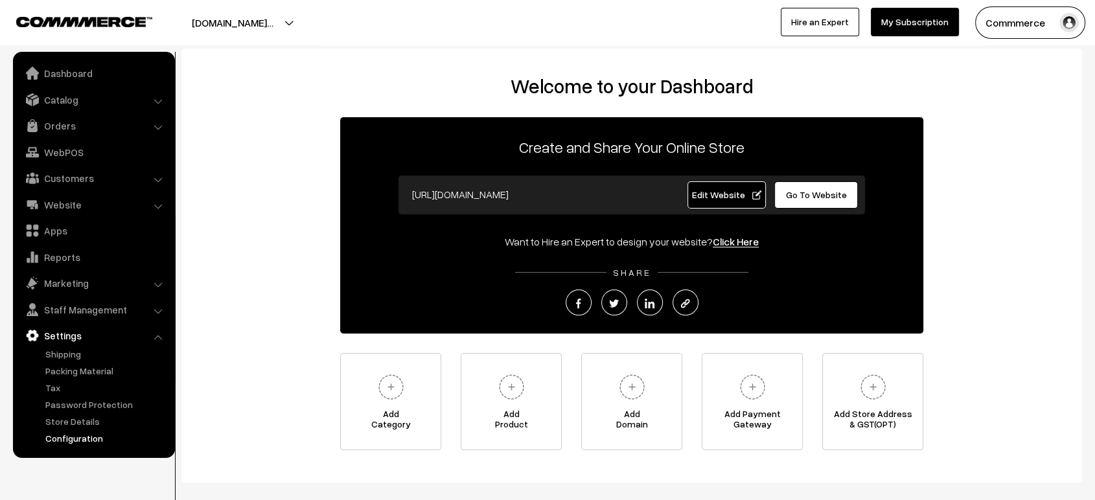
click at [83, 440] on link "Configuration" at bounding box center [106, 439] width 128 height 14
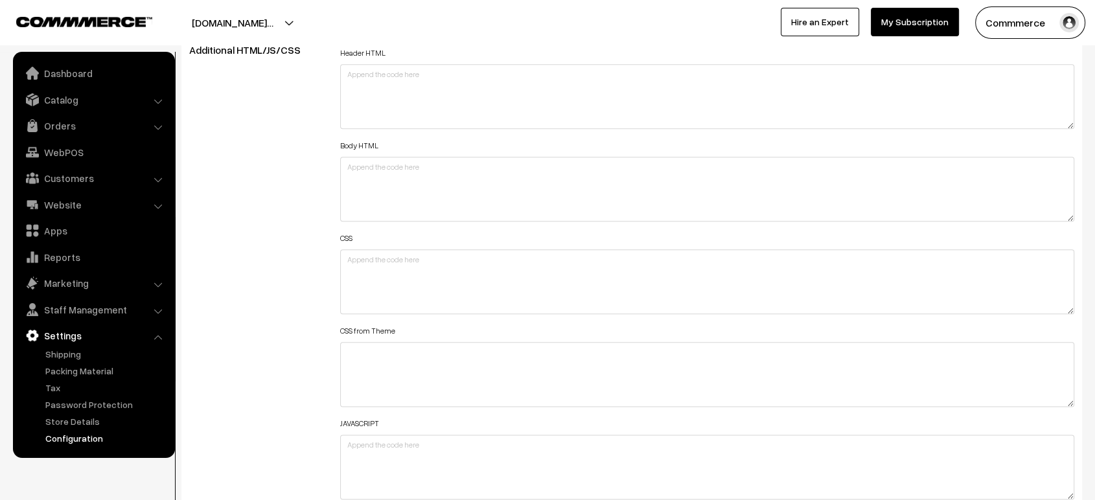
scroll to position [1488, 0]
